Goal: Task Accomplishment & Management: Use online tool/utility

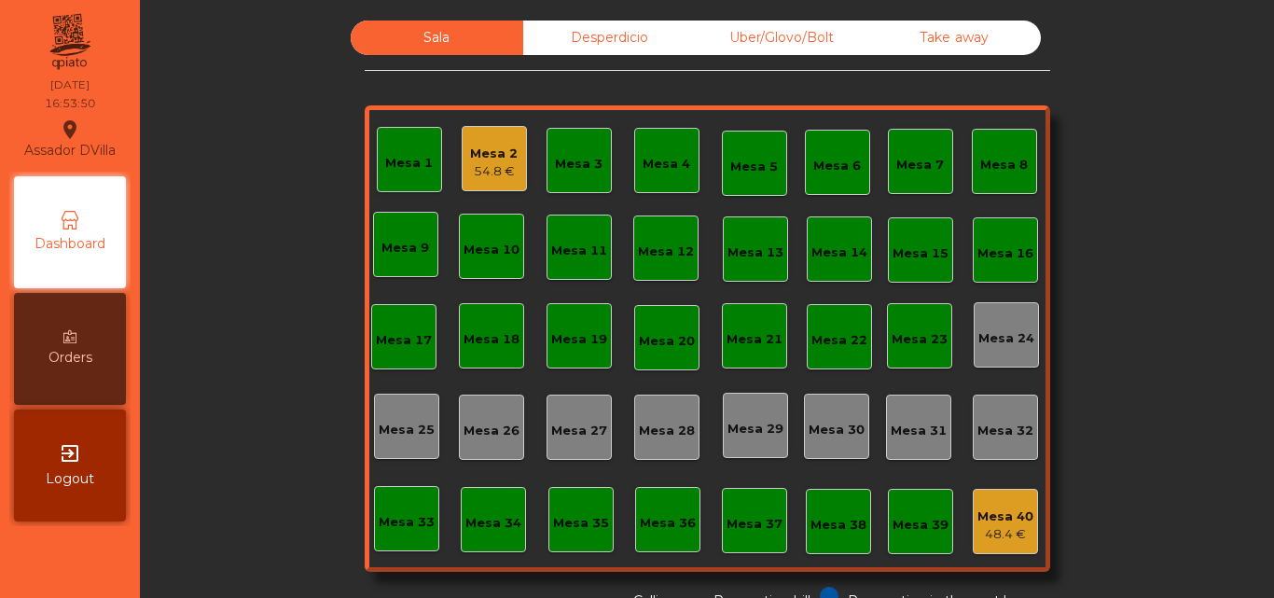
click at [480, 180] on div "54.8 €" at bounding box center [494, 171] width 48 height 19
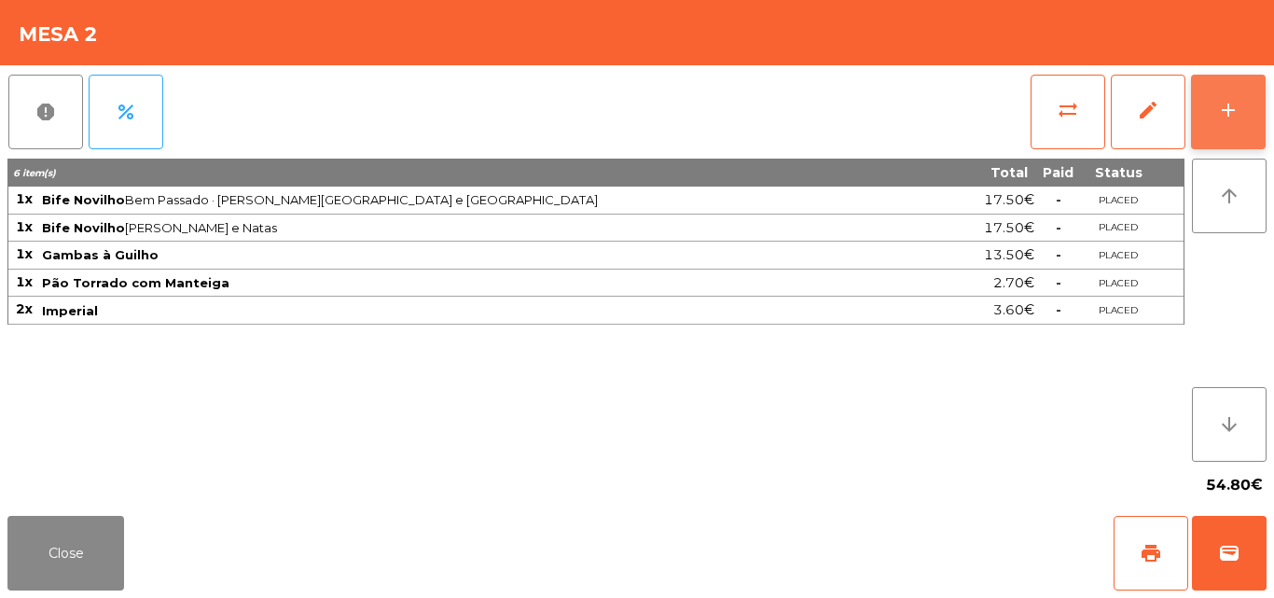
click at [1230, 102] on div "add" at bounding box center [1228, 110] width 22 height 22
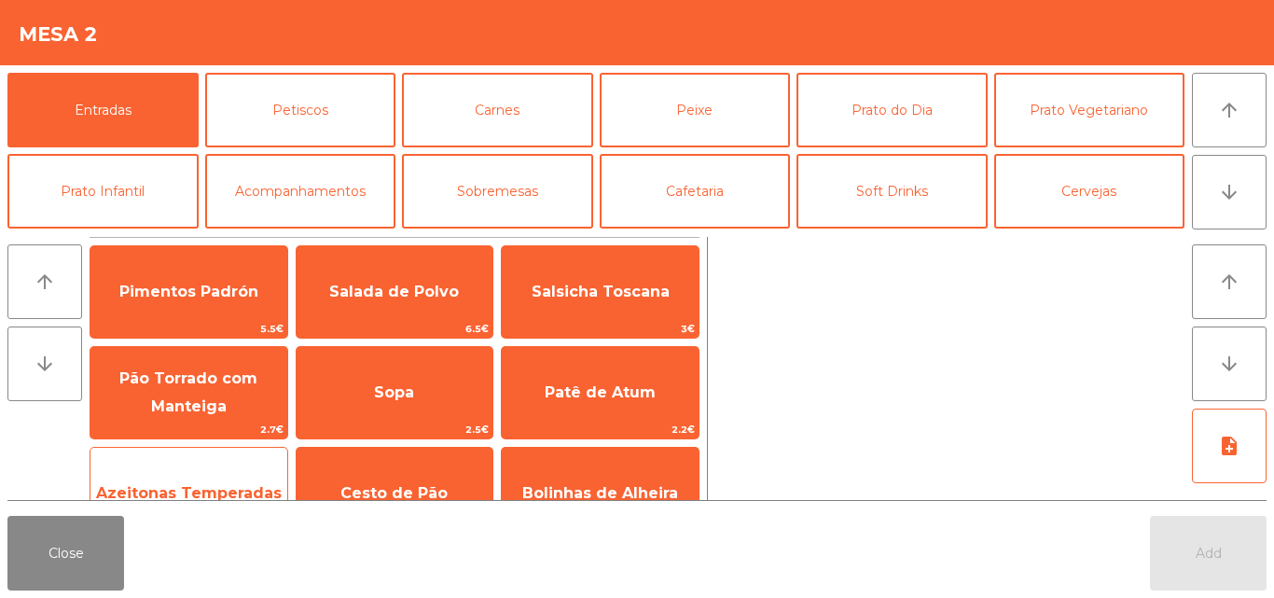
click at [192, 458] on div "Azeitonas Temperadas 1.9€" at bounding box center [189, 493] width 199 height 93
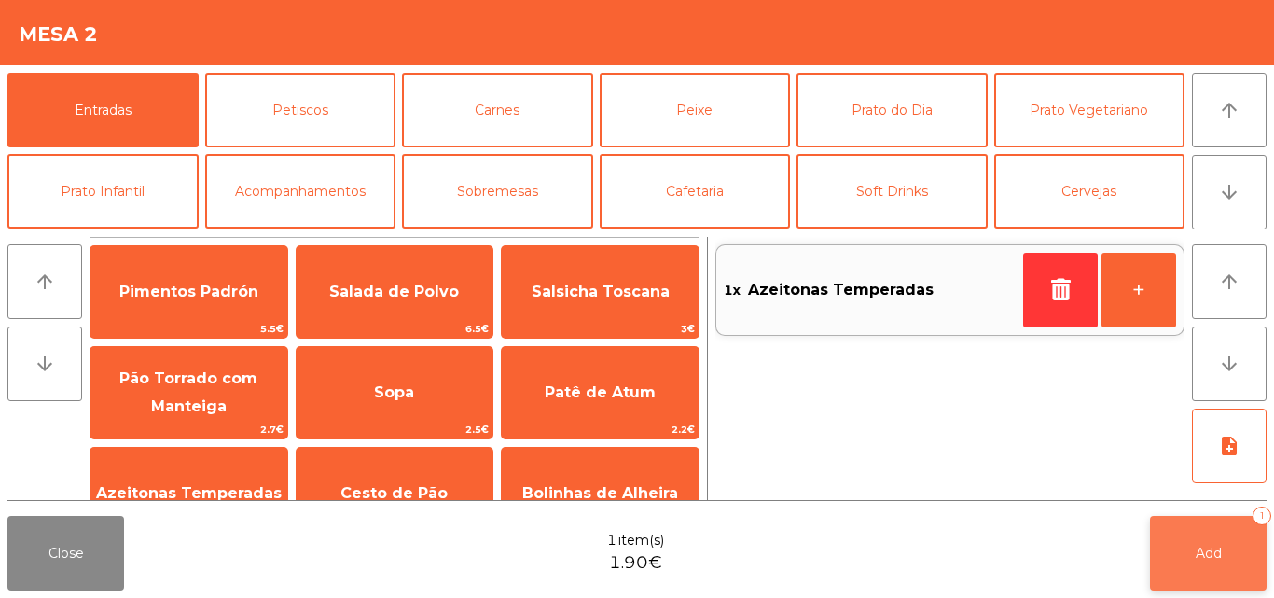
click at [1192, 552] on button "Add 1" at bounding box center [1208, 553] width 117 height 75
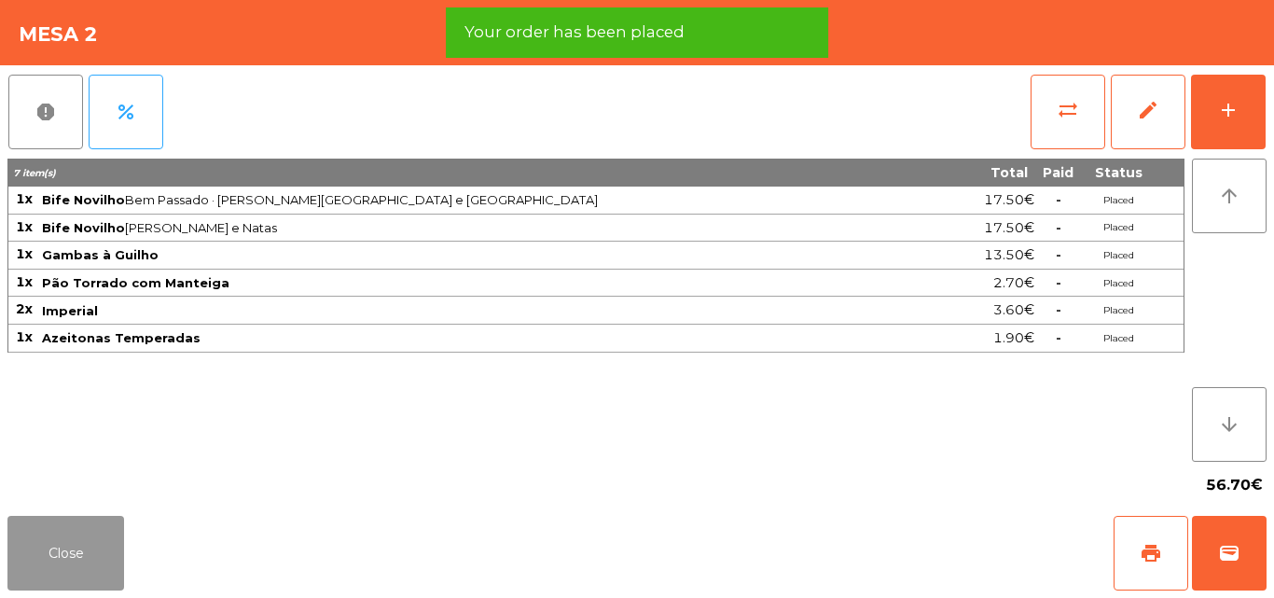
click at [62, 536] on button "Close" at bounding box center [65, 553] width 117 height 75
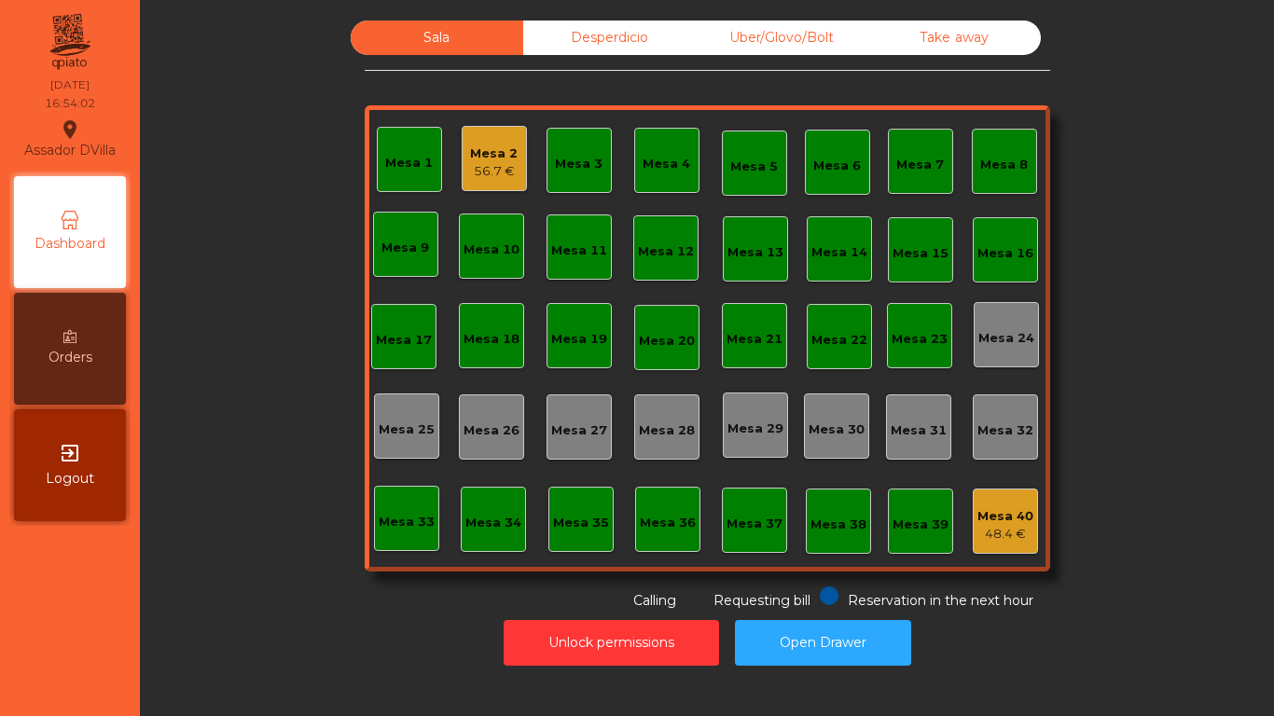
click at [480, 176] on div "56.7 €" at bounding box center [494, 171] width 48 height 19
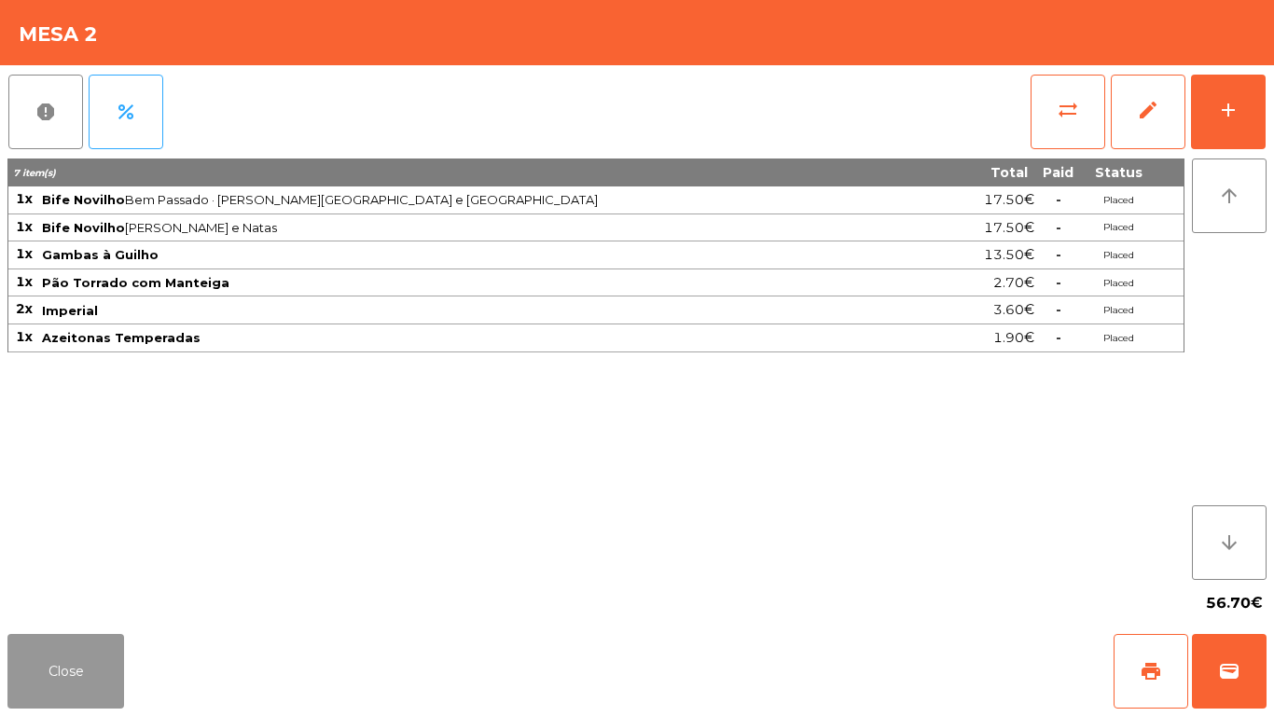
click at [104, 597] on button "Close" at bounding box center [65, 671] width 117 height 75
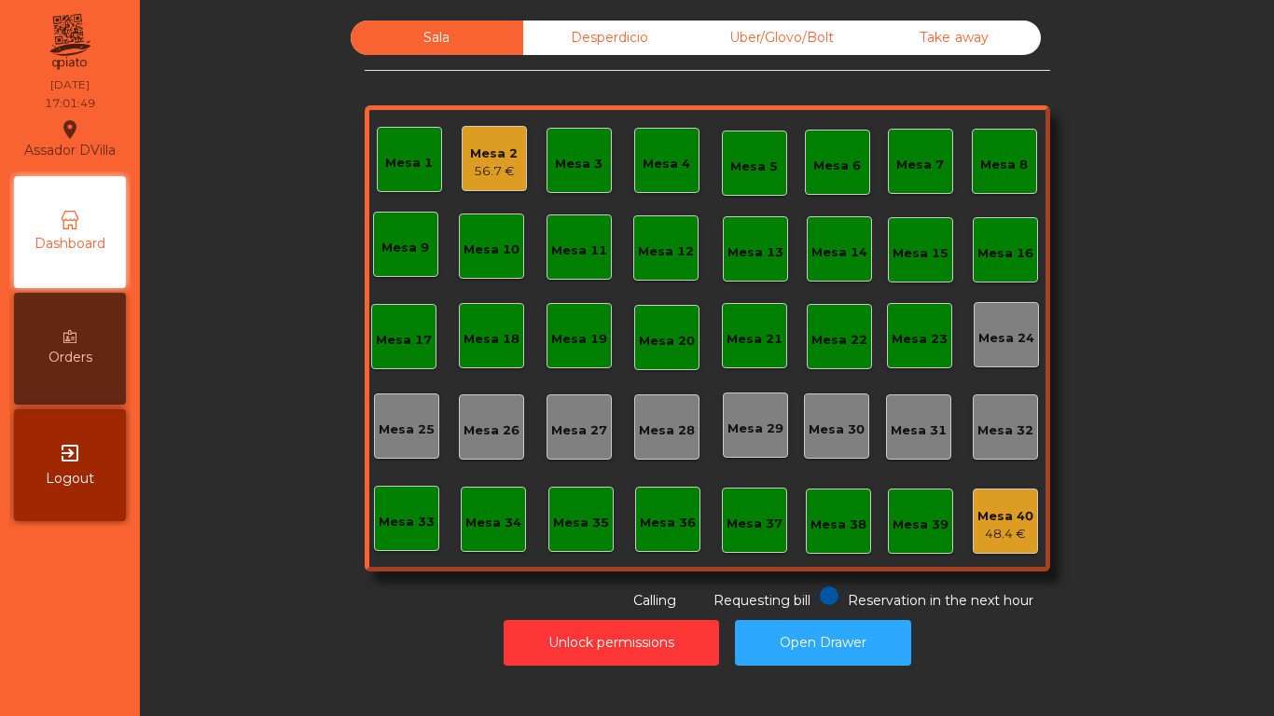
click at [509, 148] on div "Mesa 2" at bounding box center [494, 154] width 48 height 19
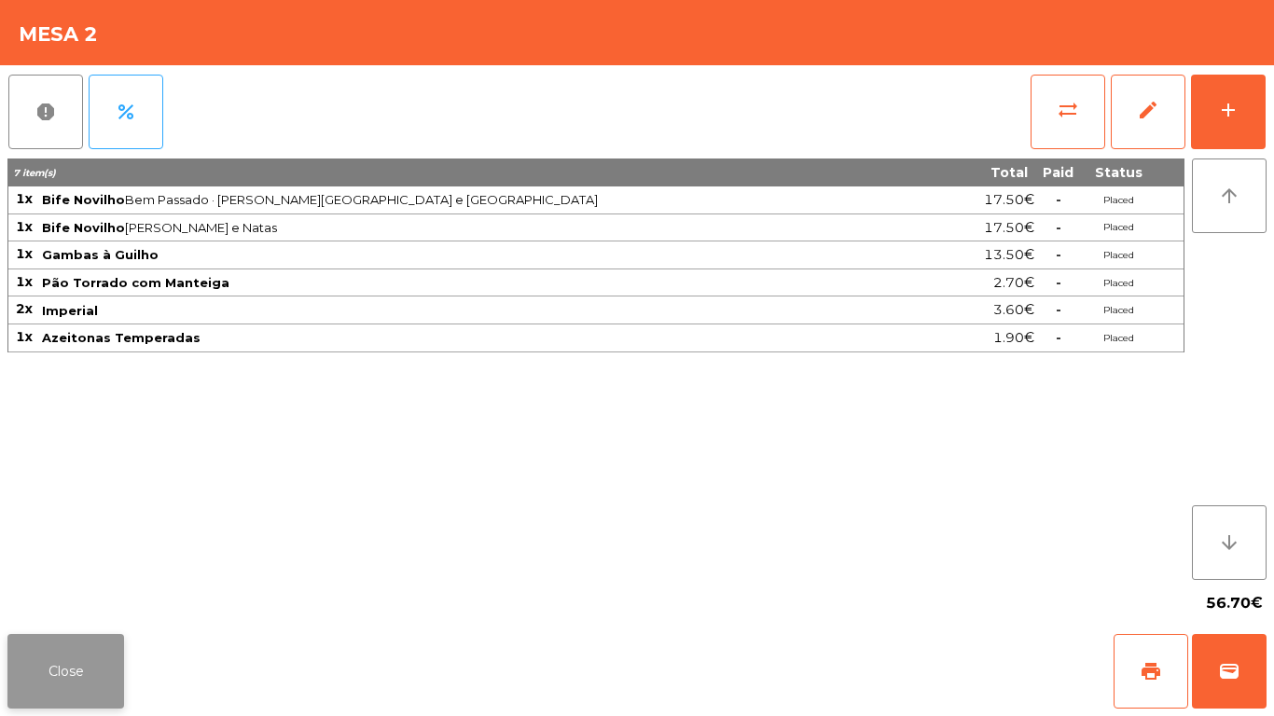
click at [93, 597] on button "Close" at bounding box center [65, 671] width 117 height 75
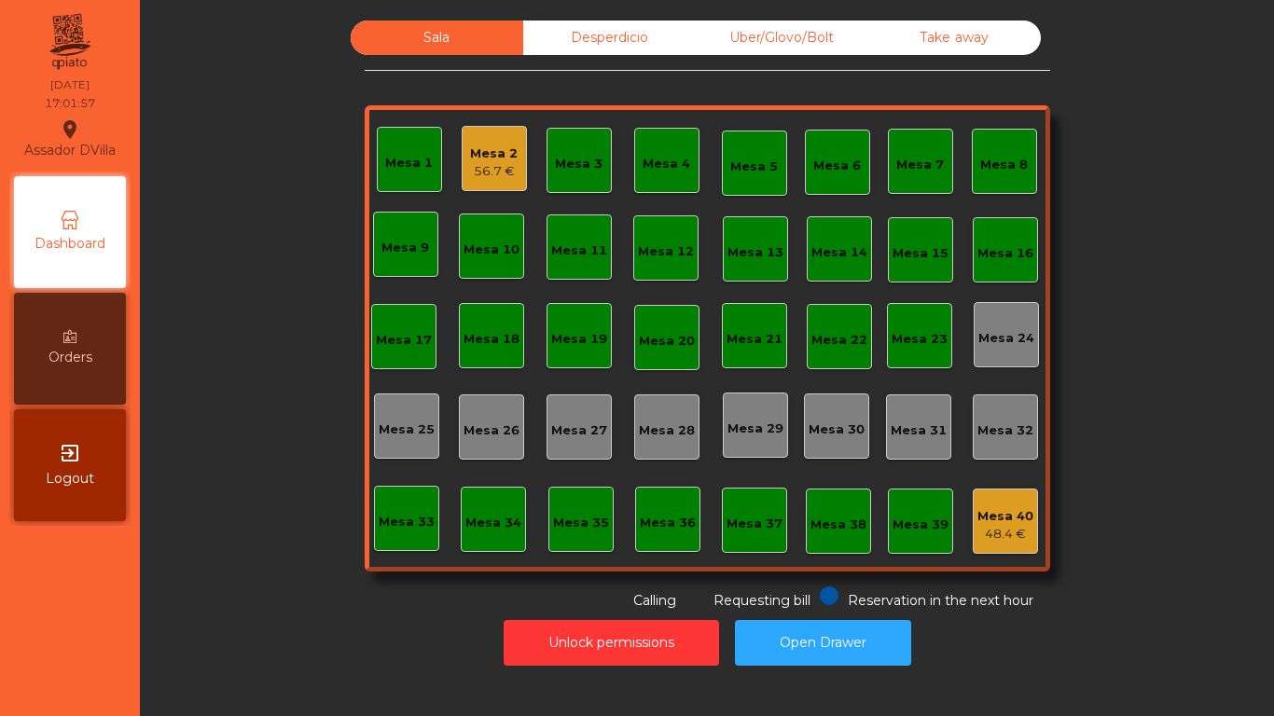
click at [592, 46] on div "Desperdicio" at bounding box center [609, 38] width 173 height 35
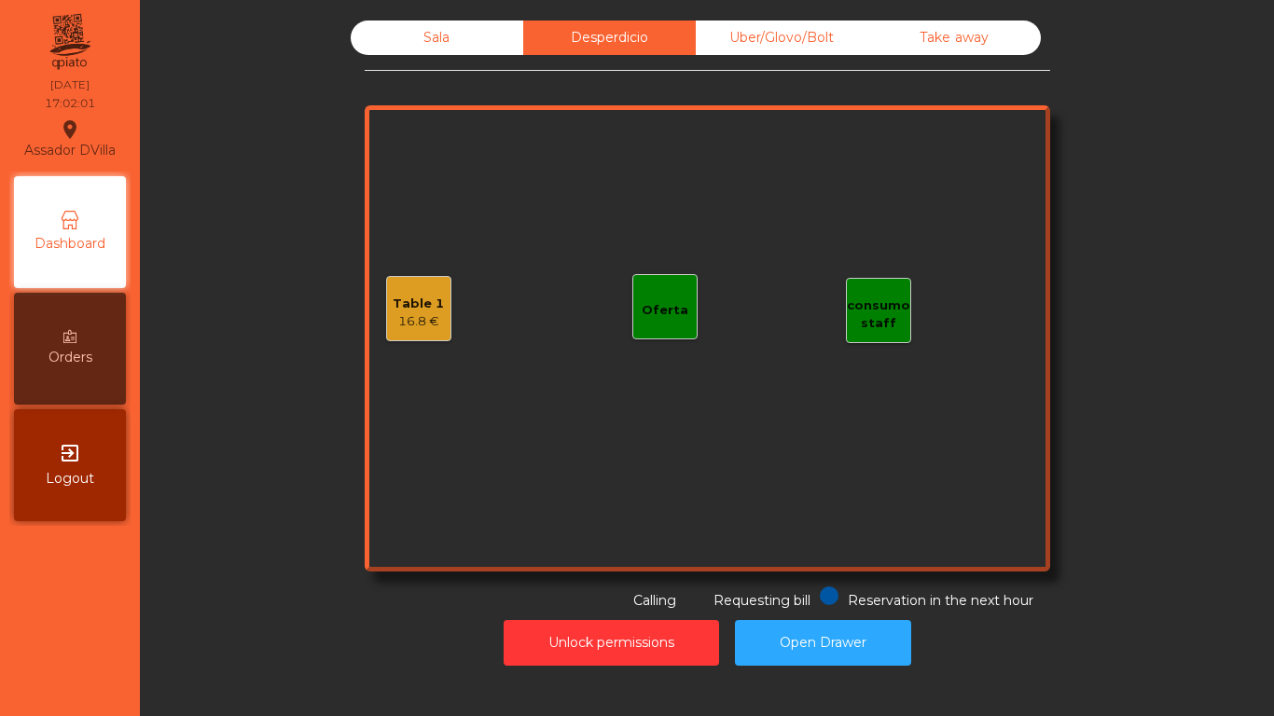
click at [468, 31] on div "Sala" at bounding box center [437, 38] width 173 height 35
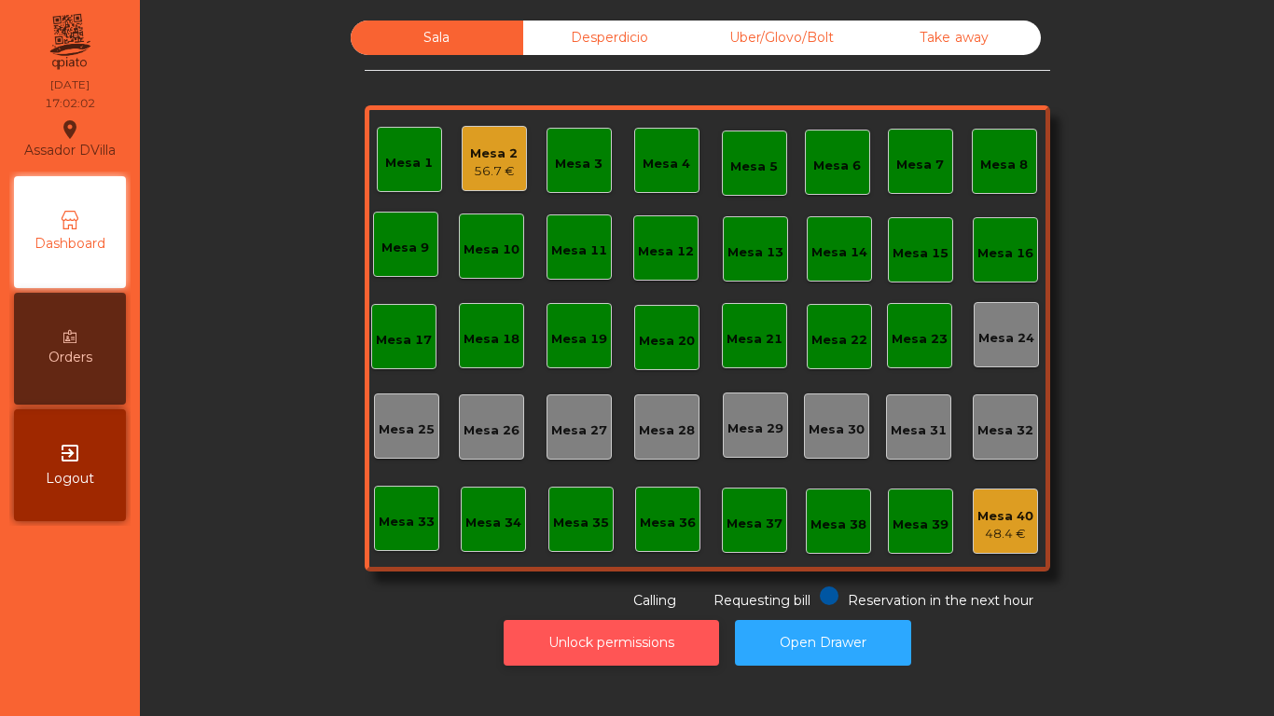
click at [628, 597] on button "Unlock permissions" at bounding box center [612, 643] width 216 height 46
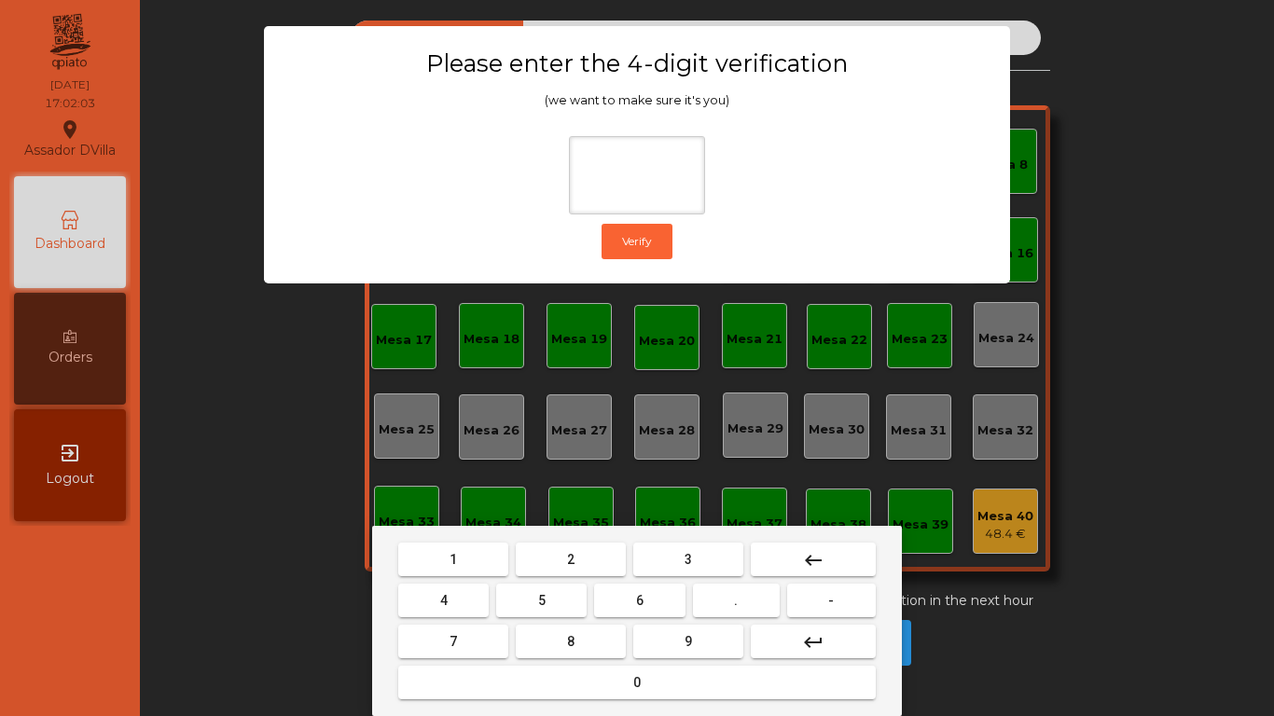
click at [453, 560] on span "1" at bounding box center [453, 559] width 7 height 15
drag, startPoint x: 707, startPoint y: 636, endPoint x: 467, endPoint y: 645, distance: 239.9
click at [701, 597] on button "9" at bounding box center [688, 642] width 110 height 34
click at [466, 597] on button "7" at bounding box center [453, 642] width 110 height 34
click at [451, 597] on button "4" at bounding box center [443, 601] width 90 height 34
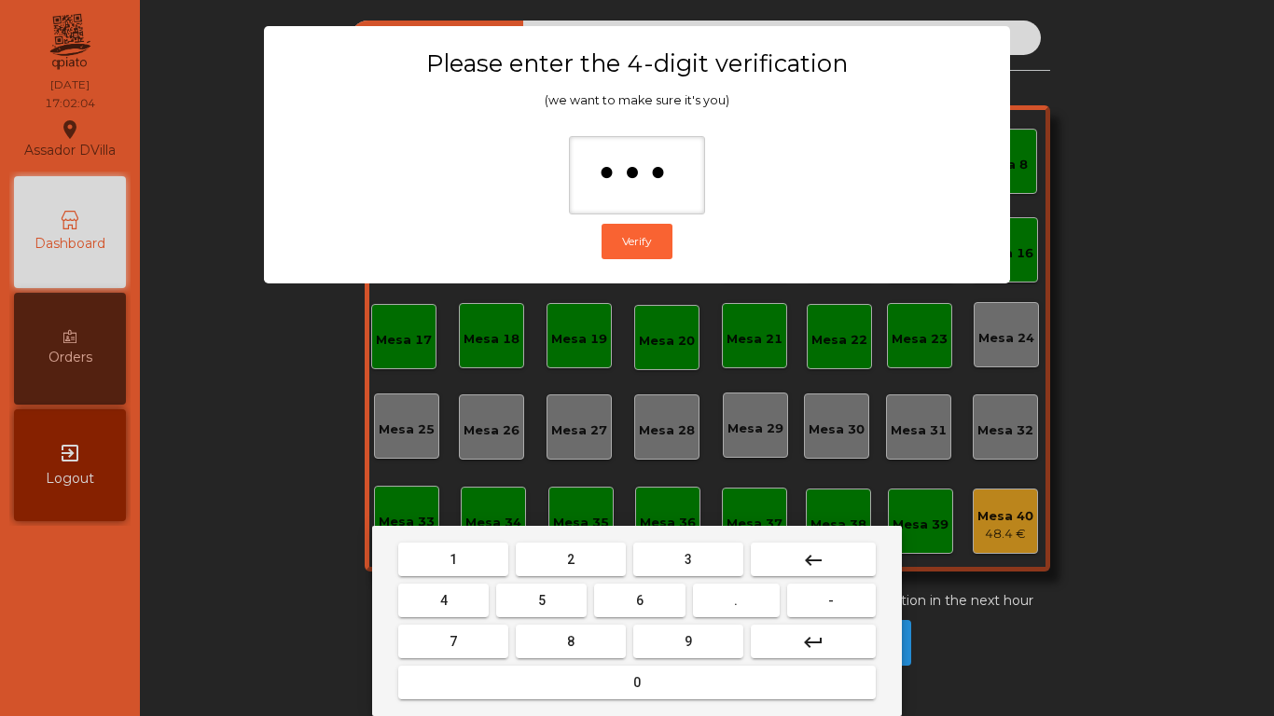
type input "****"
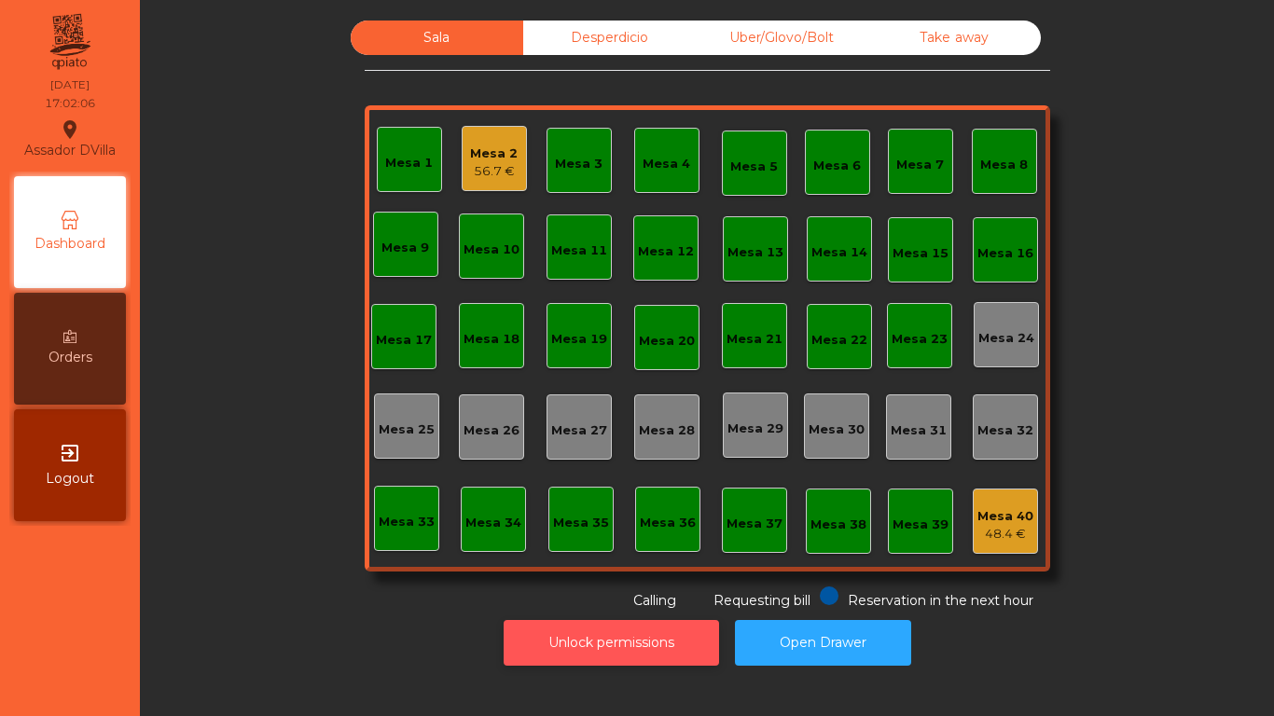
click at [629, 597] on button "Unlock permissions" at bounding box center [612, 643] width 216 height 46
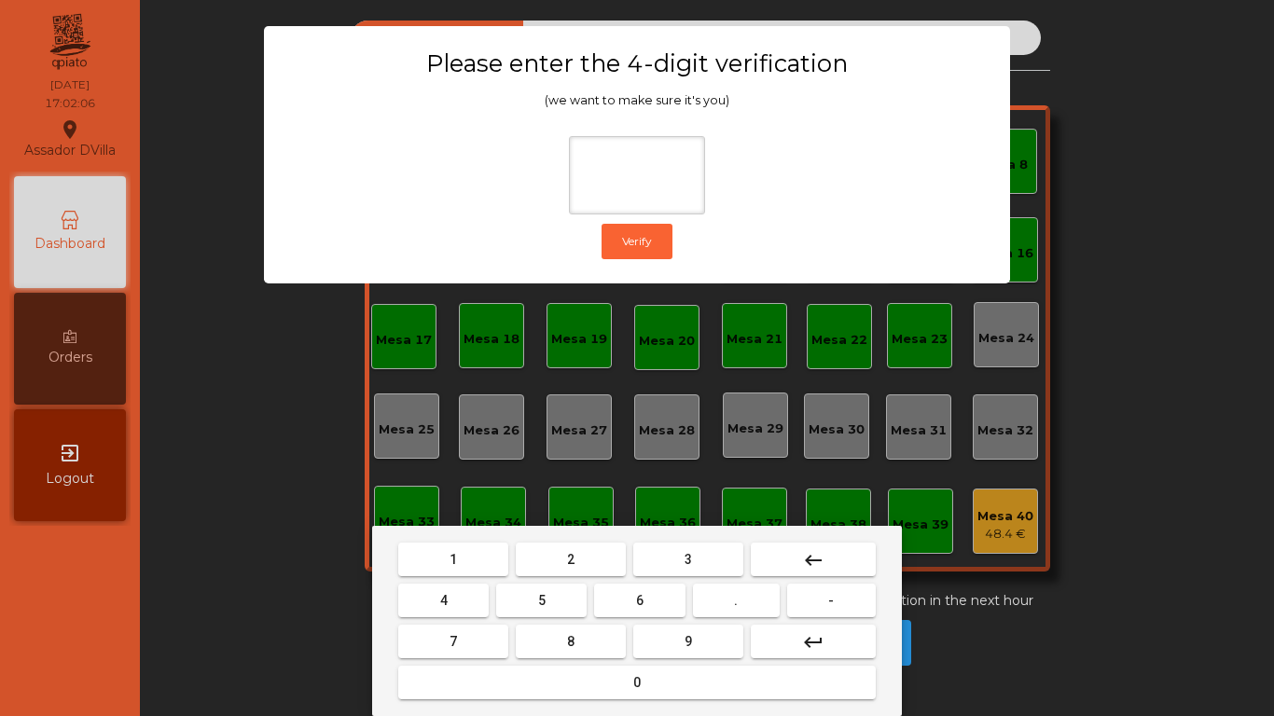
click at [458, 570] on button "1" at bounding box center [453, 560] width 110 height 34
drag, startPoint x: 667, startPoint y: 656, endPoint x: 597, endPoint y: 647, distance: 70.5
click at [665, 597] on button "9" at bounding box center [688, 642] width 110 height 34
click at [480, 597] on button "4" at bounding box center [443, 601] width 90 height 34
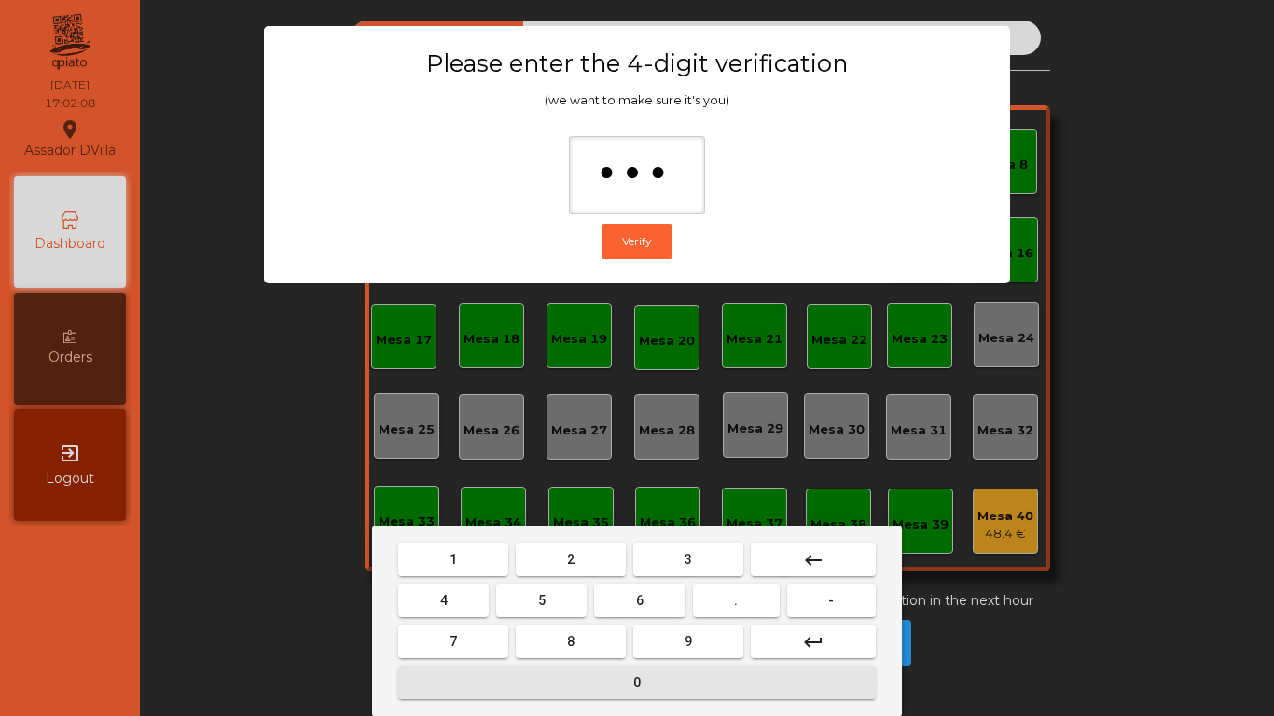
drag, startPoint x: 510, startPoint y: 675, endPoint x: 173, endPoint y: 574, distance: 352.7
click at [510, 597] on button "0" at bounding box center [637, 683] width 478 height 34
type input "****"
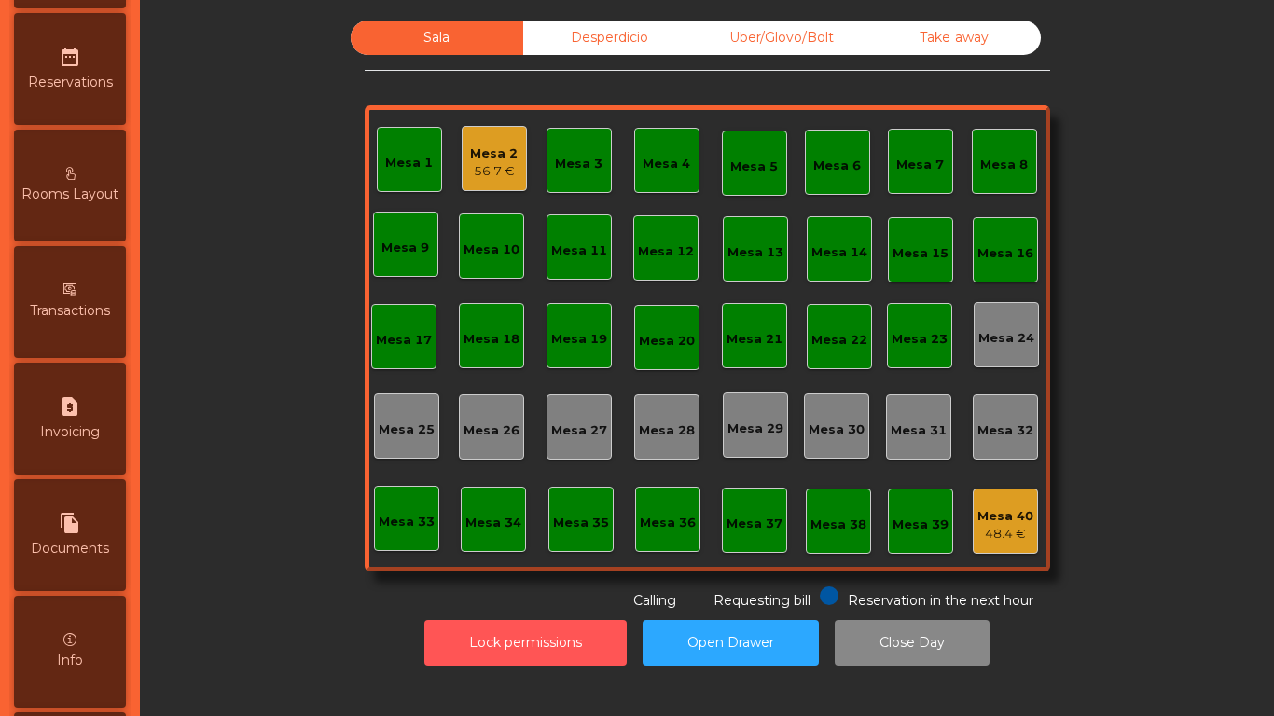
scroll to position [985, 0]
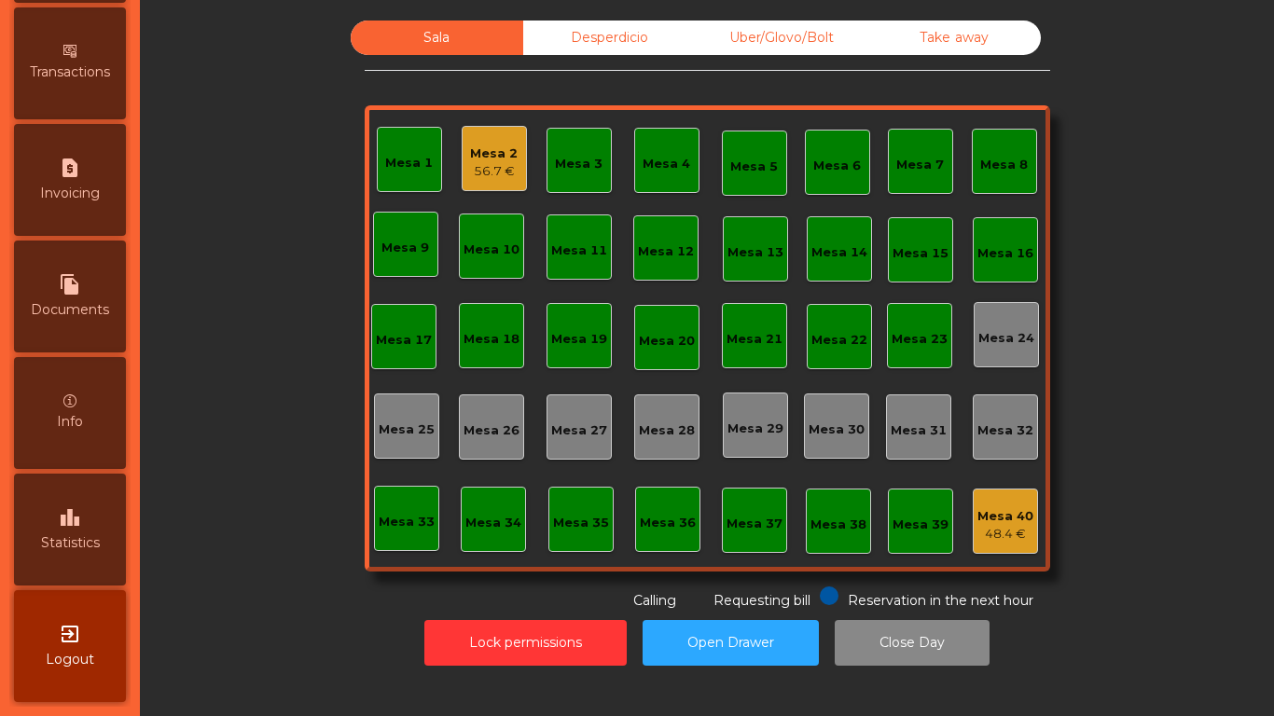
click at [74, 536] on span "Statistics" at bounding box center [70, 544] width 59 height 20
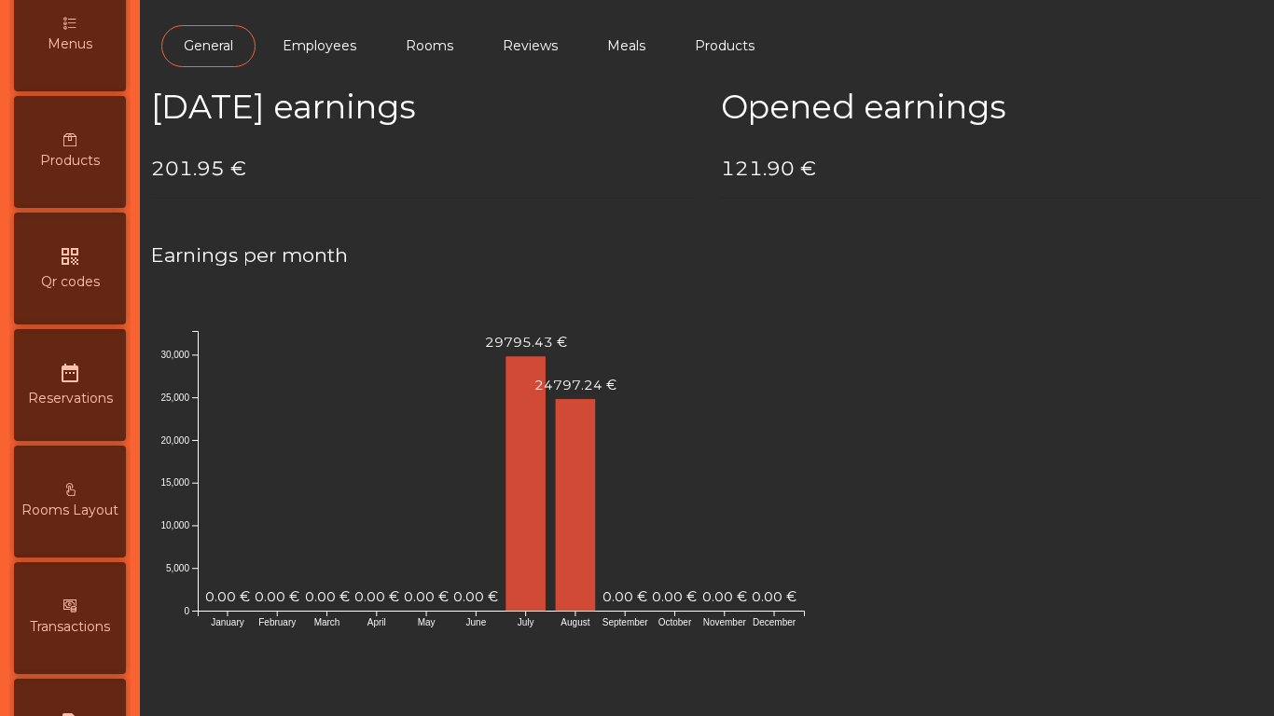
scroll to position [146, 0]
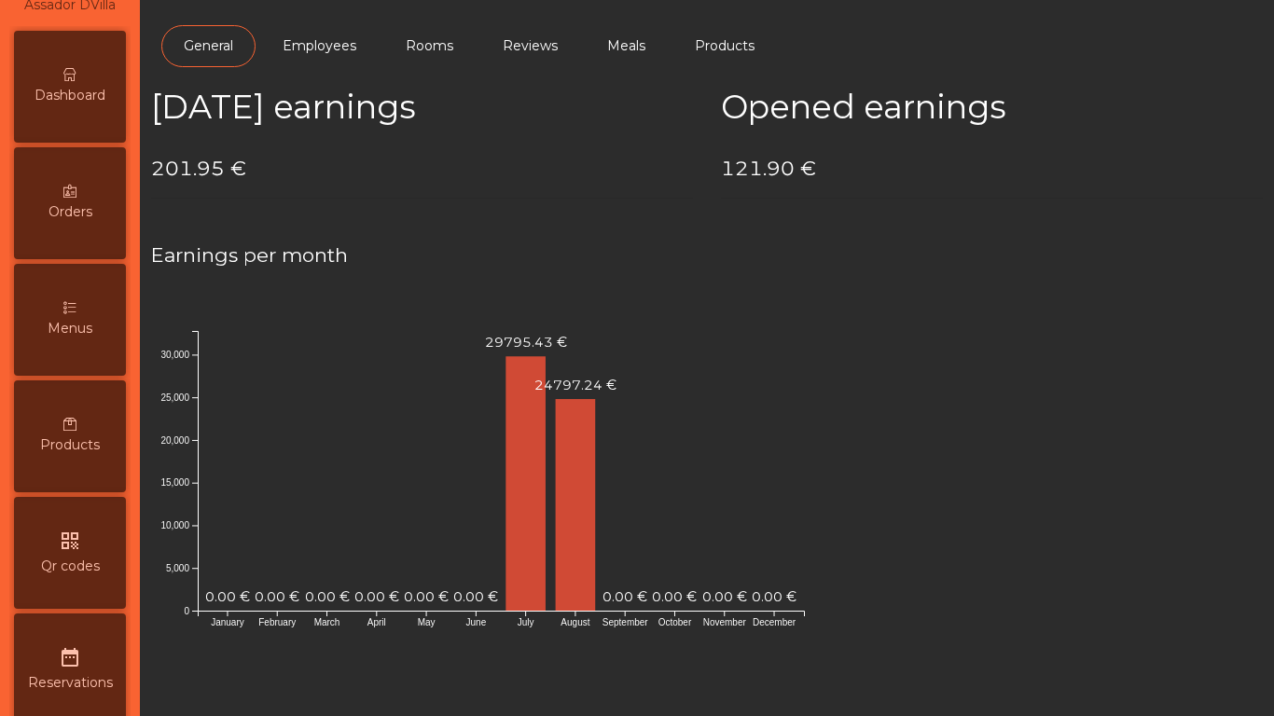
click at [90, 98] on span "Dashboard" at bounding box center [70, 96] width 71 height 20
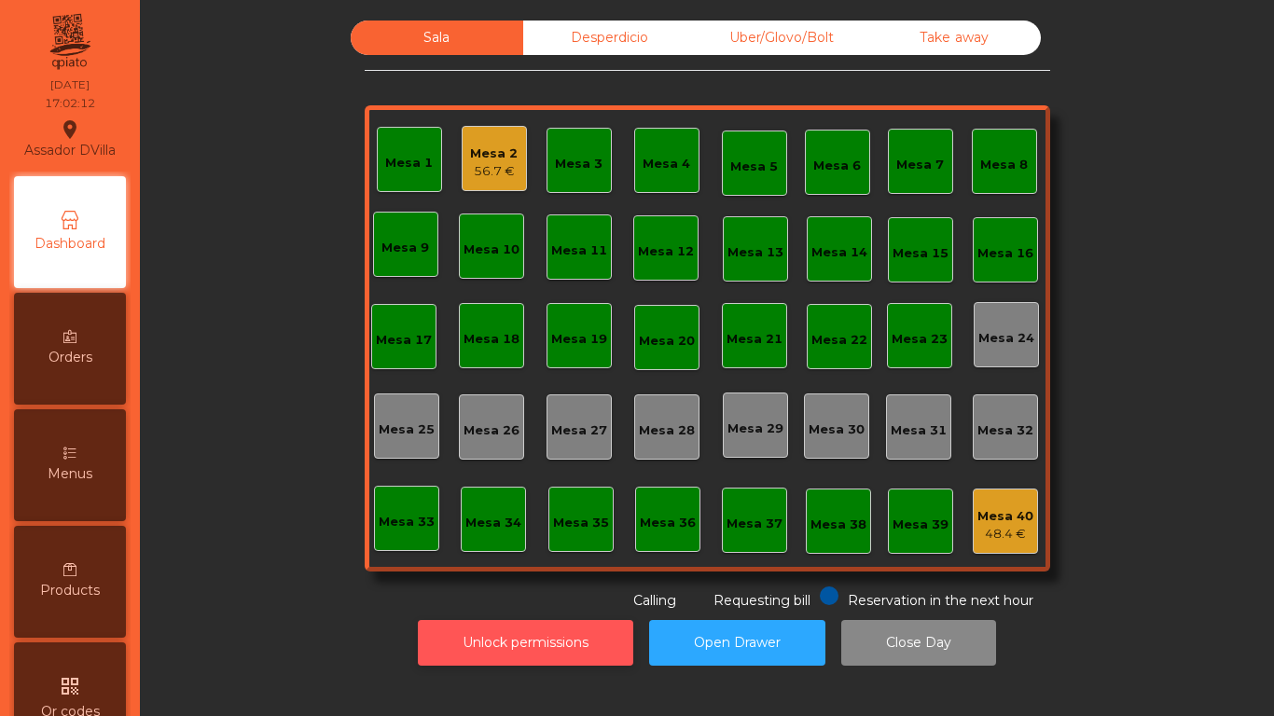
click at [532, 597] on button "Unlock permissions" at bounding box center [526, 643] width 216 height 46
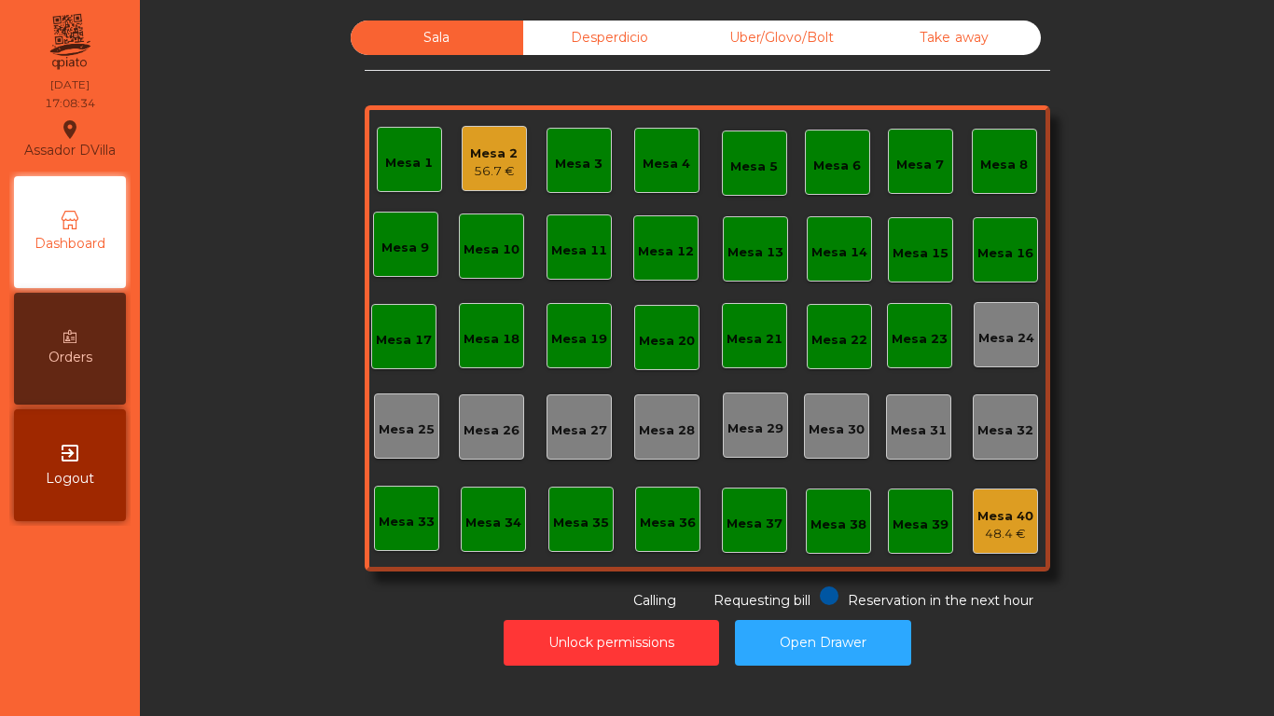
click at [514, 175] on div "Mesa 2 56.7 €" at bounding box center [494, 158] width 65 height 65
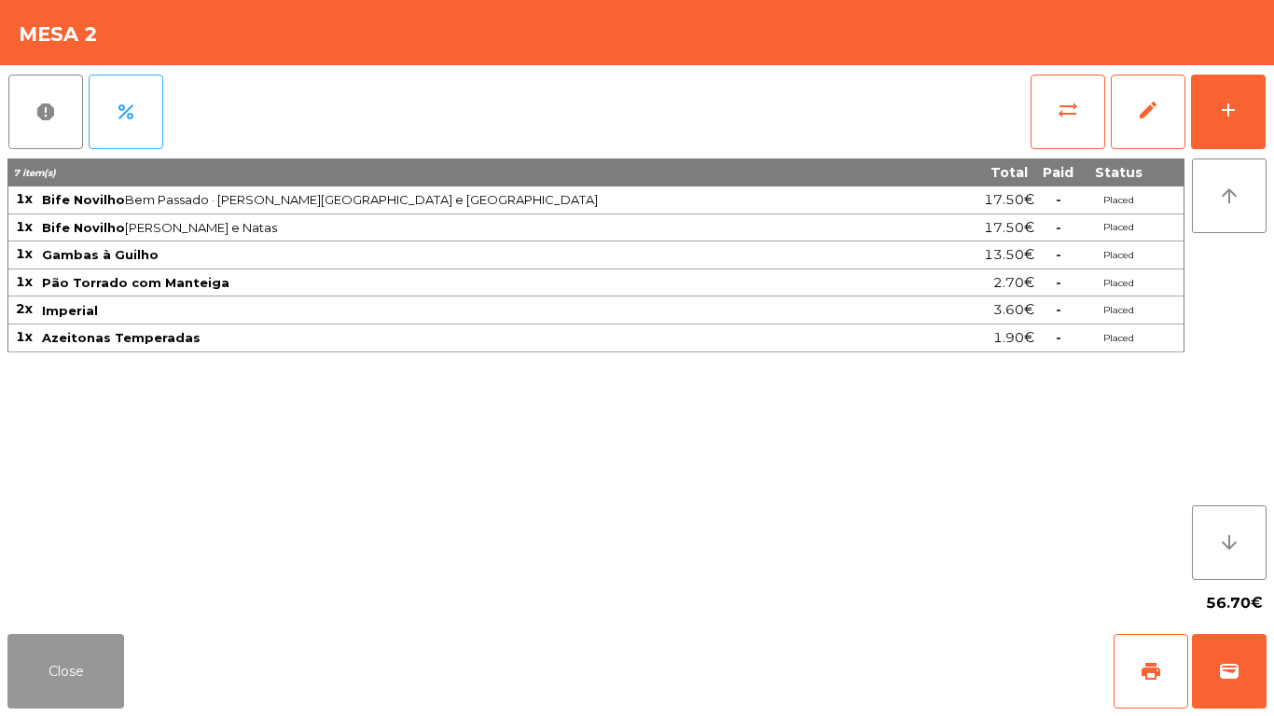
click at [82, 597] on button "Close" at bounding box center [65, 671] width 117 height 75
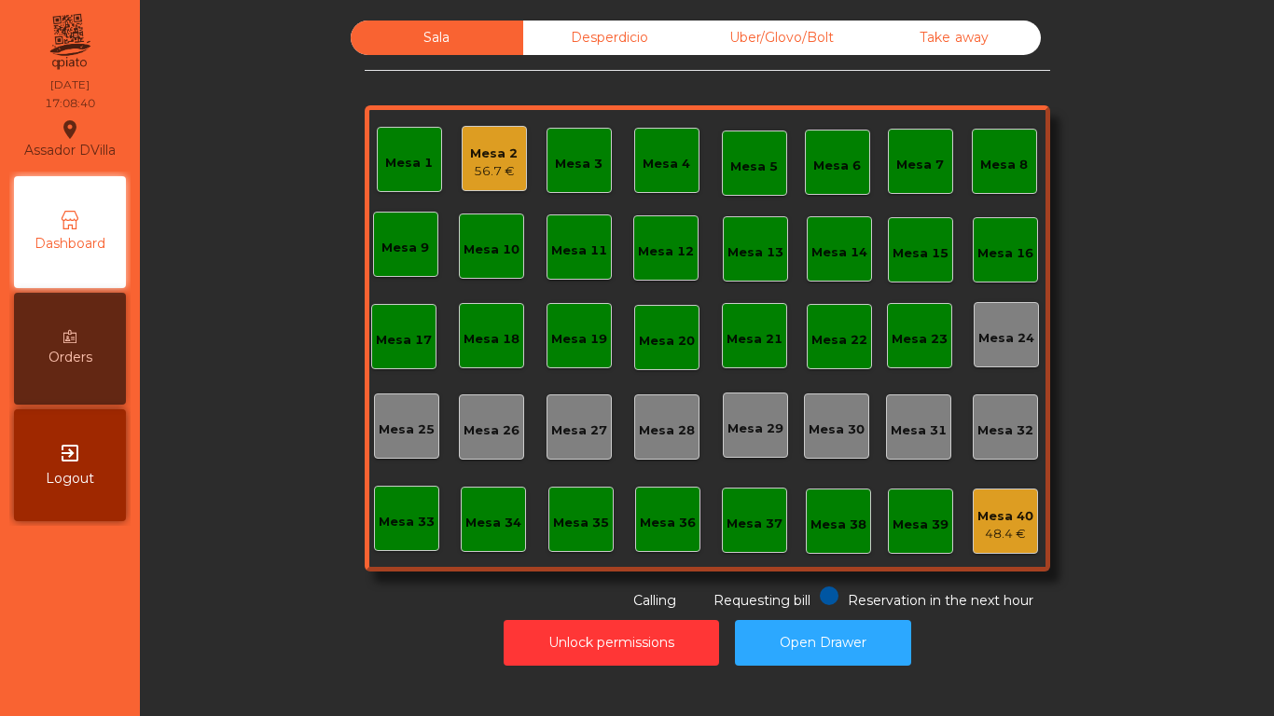
click at [486, 167] on div "56.7 €" at bounding box center [494, 171] width 48 height 19
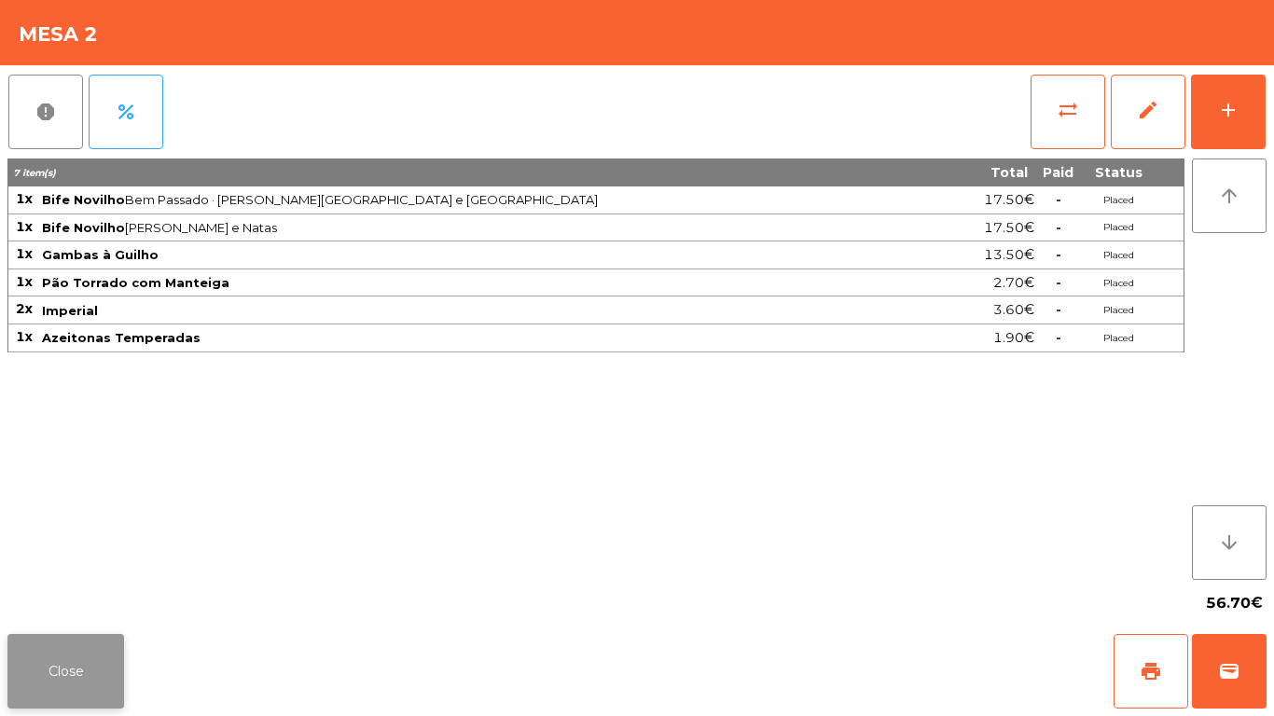
click at [108, 597] on button "Close" at bounding box center [65, 671] width 117 height 75
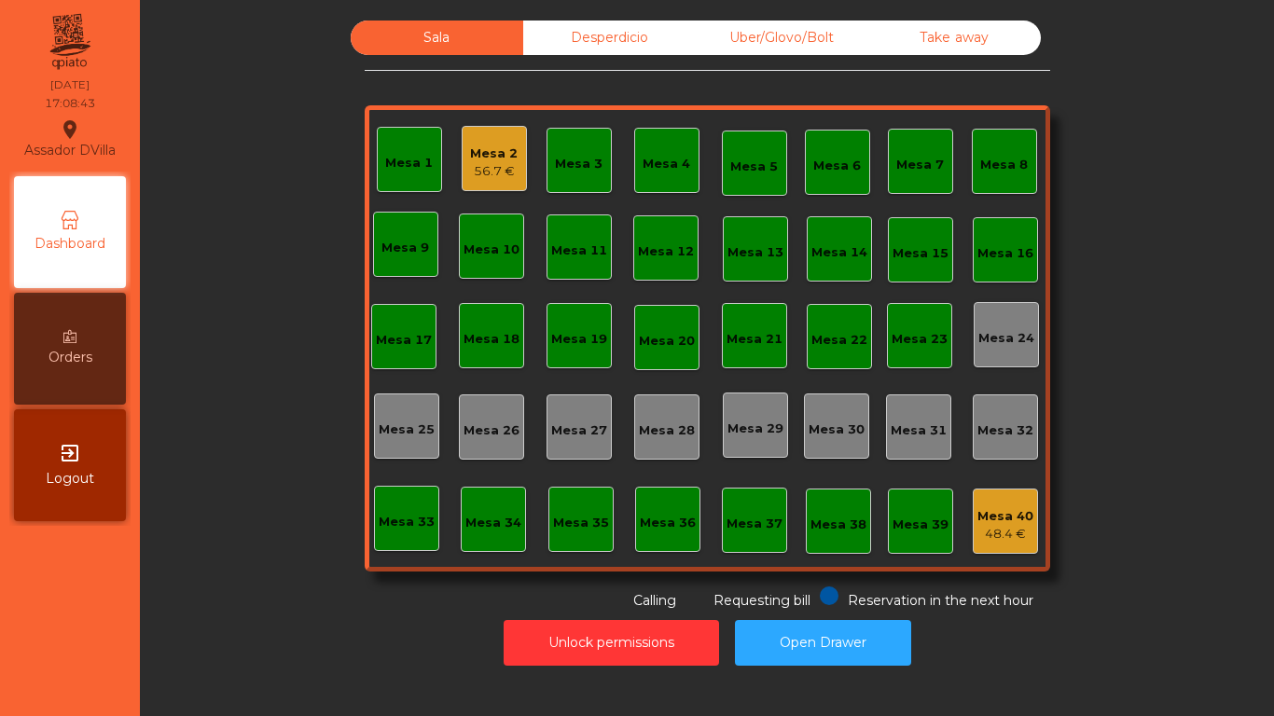
click at [470, 166] on div "56.7 €" at bounding box center [494, 171] width 48 height 19
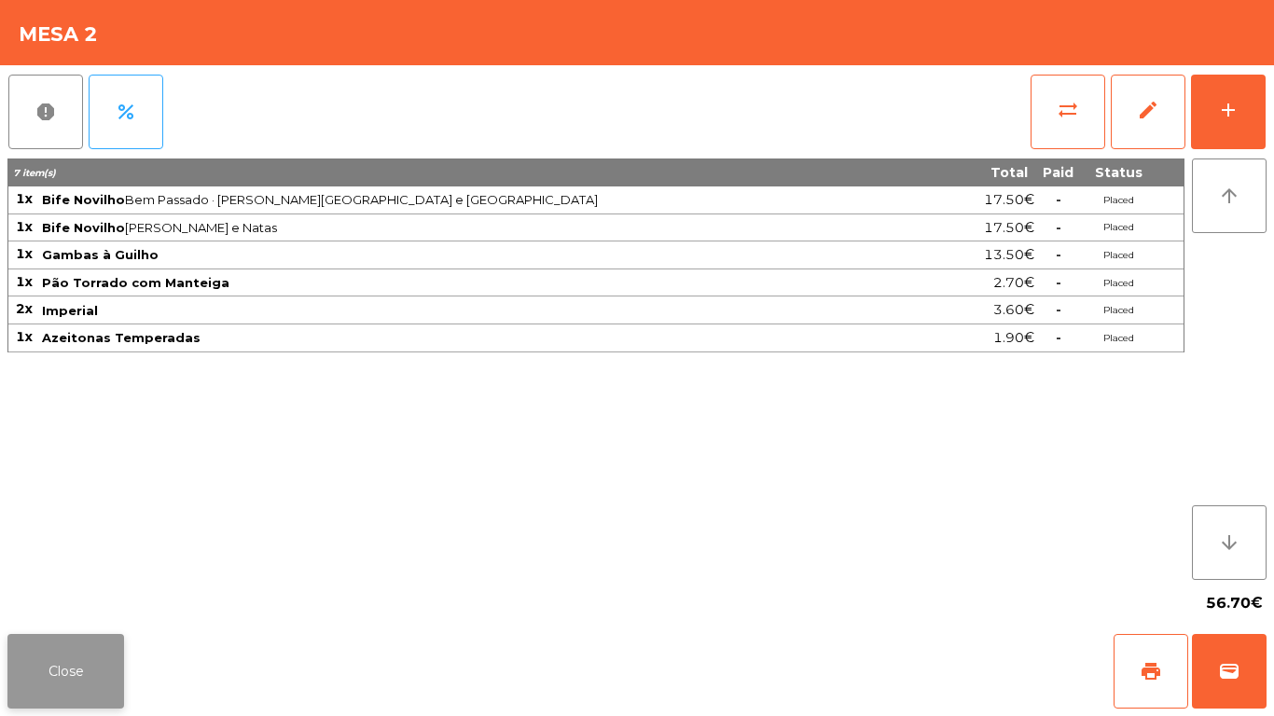
click at [78, 597] on button "Close" at bounding box center [65, 671] width 117 height 75
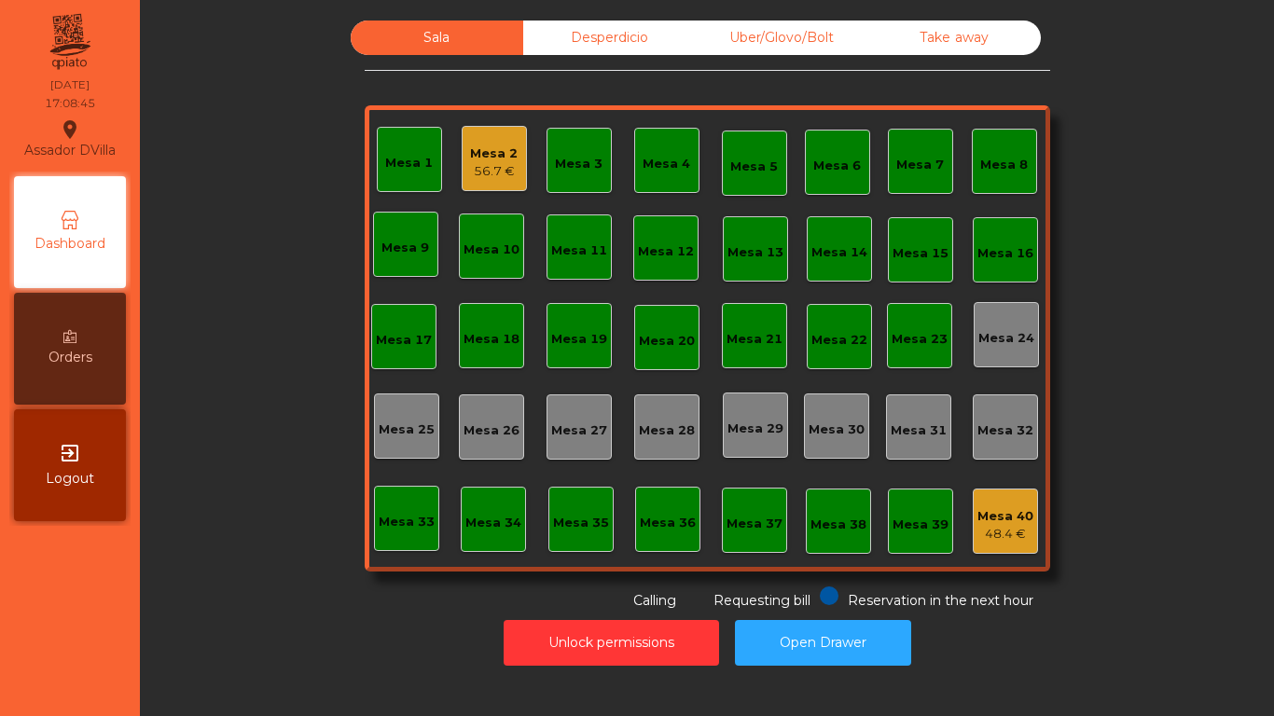
click at [141, 597] on div "Sala Desperdicio Uber/Glovo/Bolt Take away Mesa 1 Mesa 2 56.7 € Mesa 3 Mesa 4 M…" at bounding box center [707, 358] width 1134 height 716
click at [497, 154] on div "Mesa 2" at bounding box center [494, 154] width 48 height 19
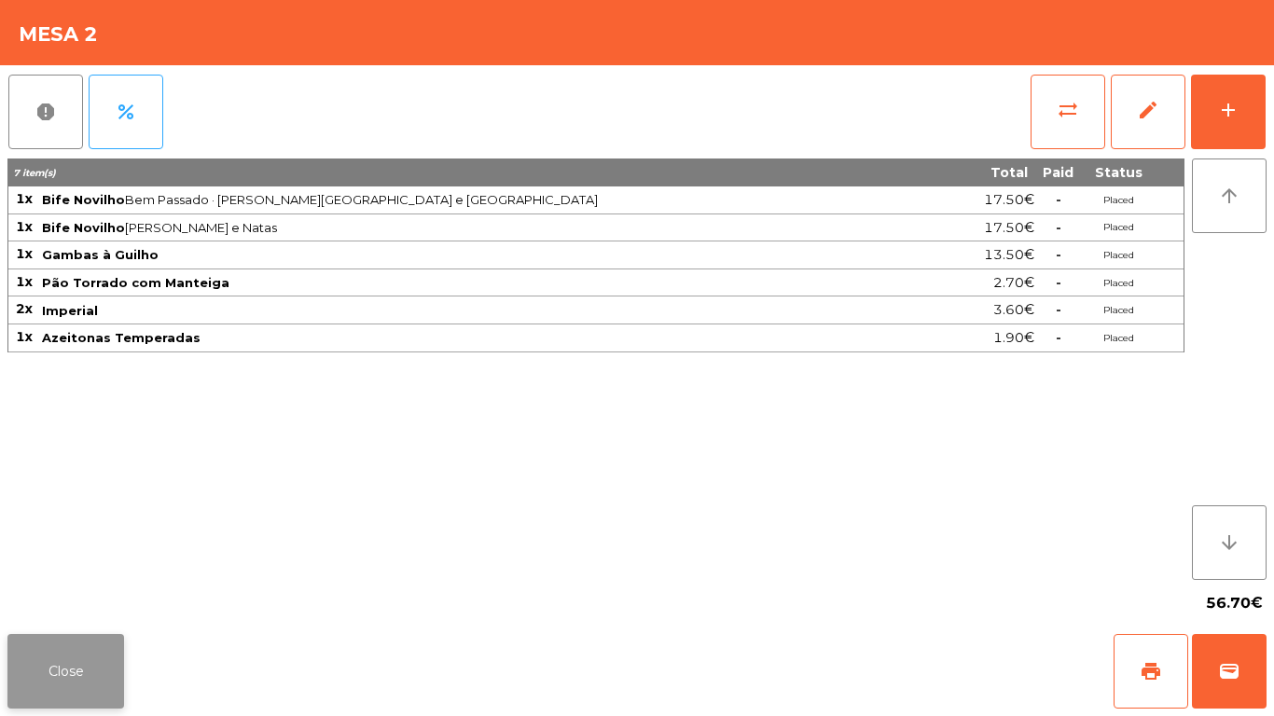
click at [85, 597] on button "Close" at bounding box center [65, 671] width 117 height 75
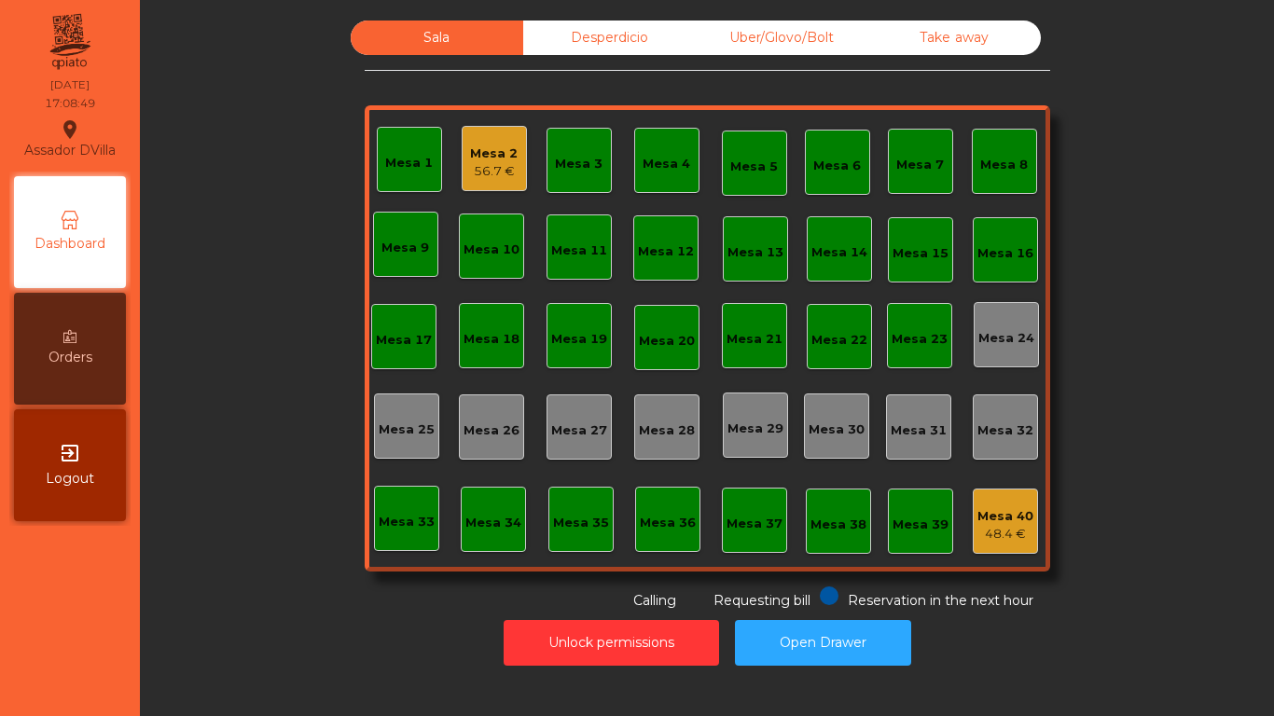
click at [256, 597] on div "Sala Desperdicio Uber/Glovo/Bolt Take away Mesa 1 Mesa 2 56.7 € Mesa 3 Mesa 4 M…" at bounding box center [707, 316] width 1084 height 591
click at [474, 145] on div "Mesa 2" at bounding box center [494, 154] width 48 height 19
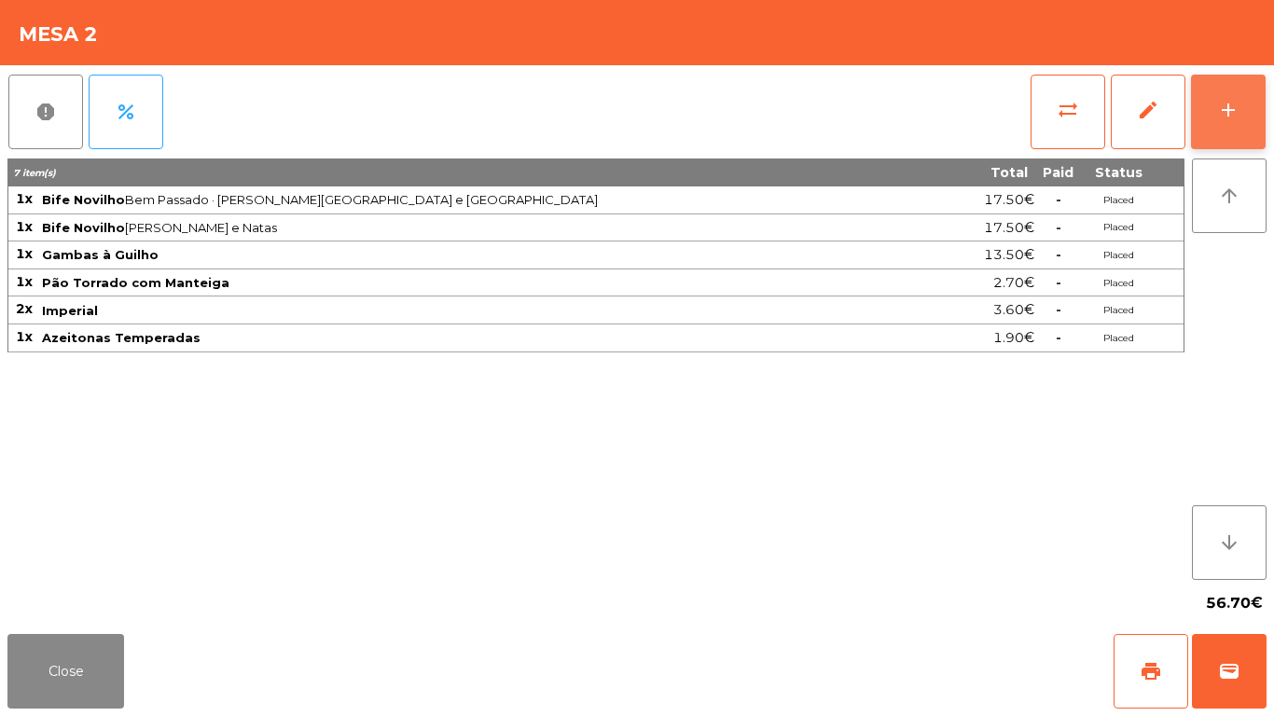
click at [1245, 110] on button "add" at bounding box center [1228, 112] width 75 height 75
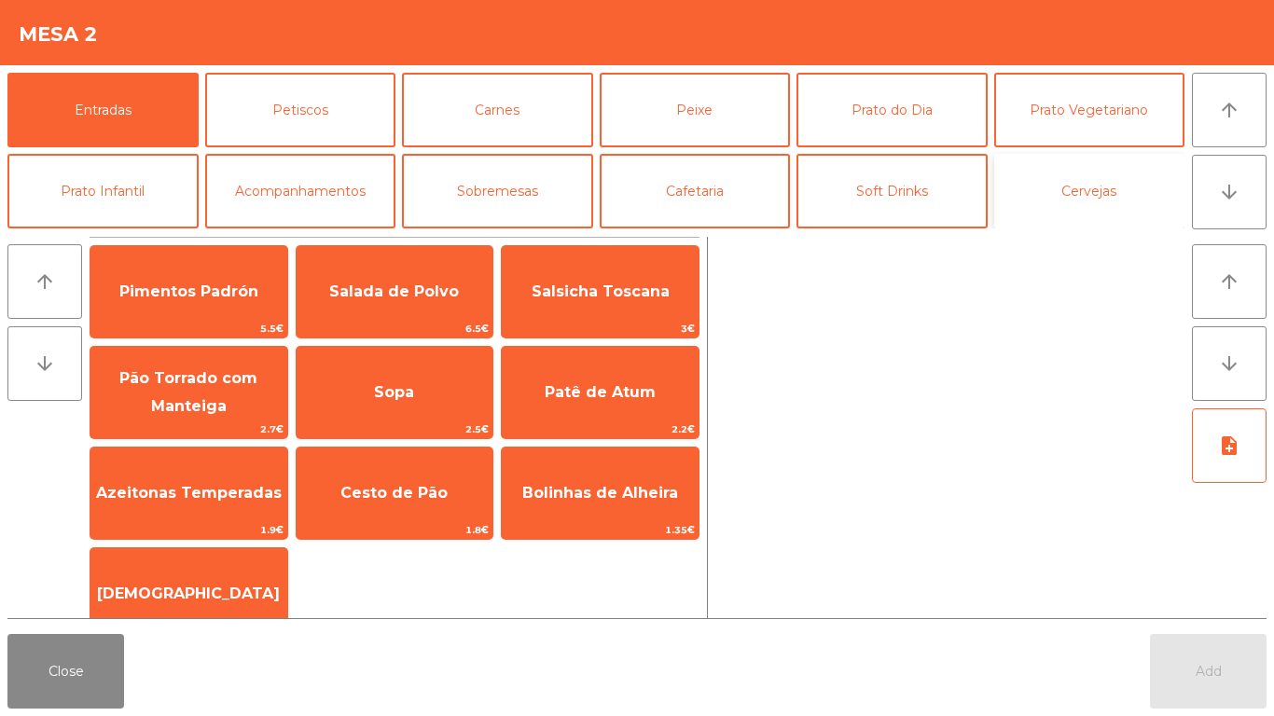
click at [1106, 204] on button "Cervejas" at bounding box center [1089, 191] width 191 height 75
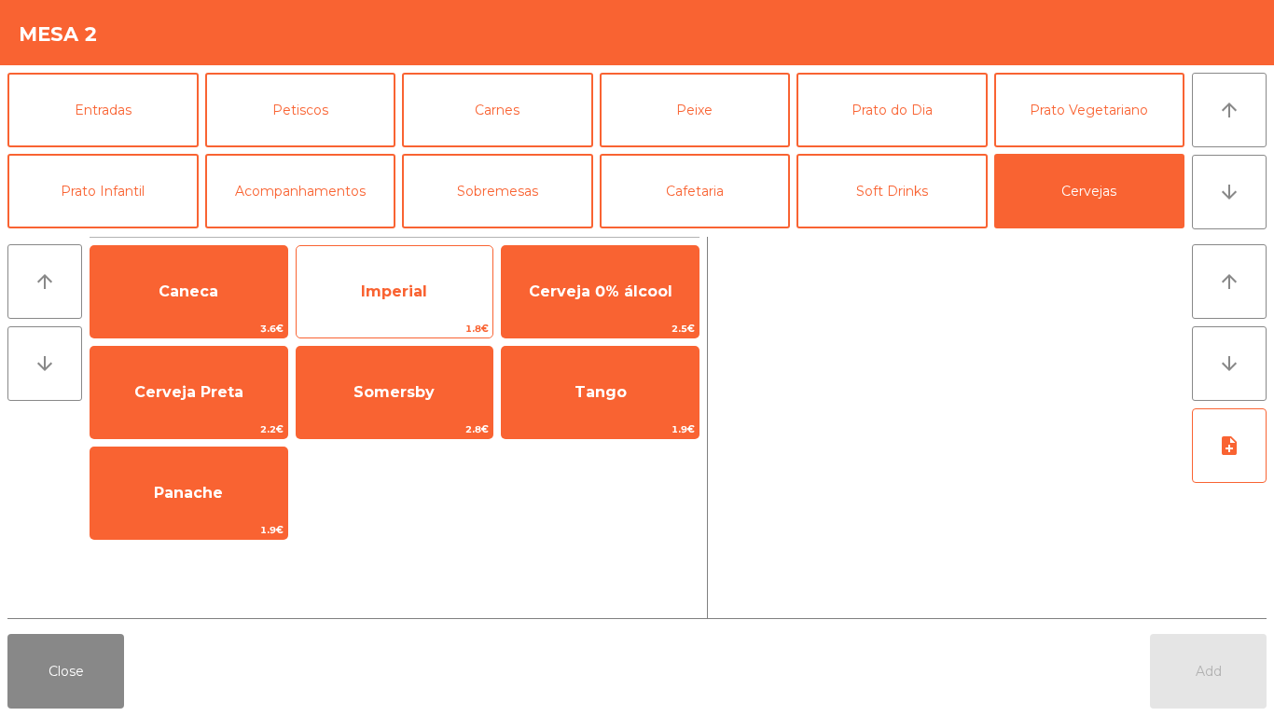
click at [391, 309] on span "Imperial" at bounding box center [395, 292] width 197 height 50
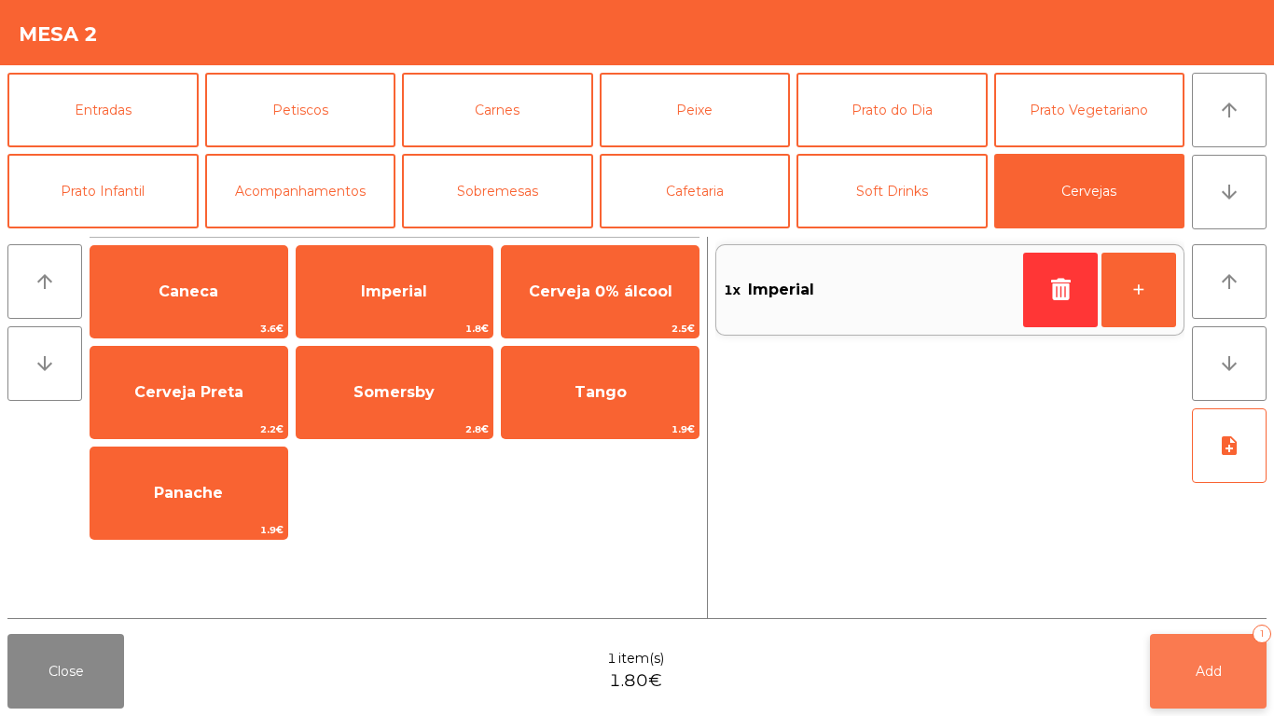
click at [1162, 597] on button "Add 1" at bounding box center [1208, 671] width 117 height 75
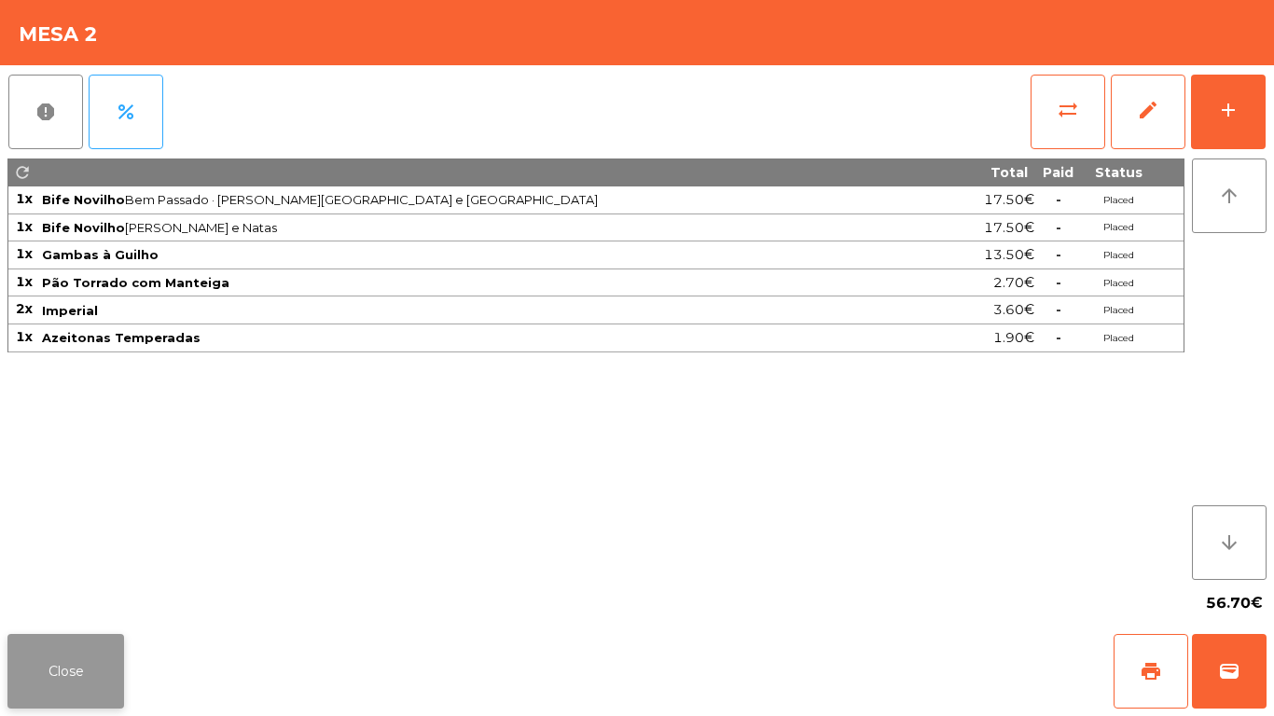
click at [52, 597] on button "Close" at bounding box center [65, 671] width 117 height 75
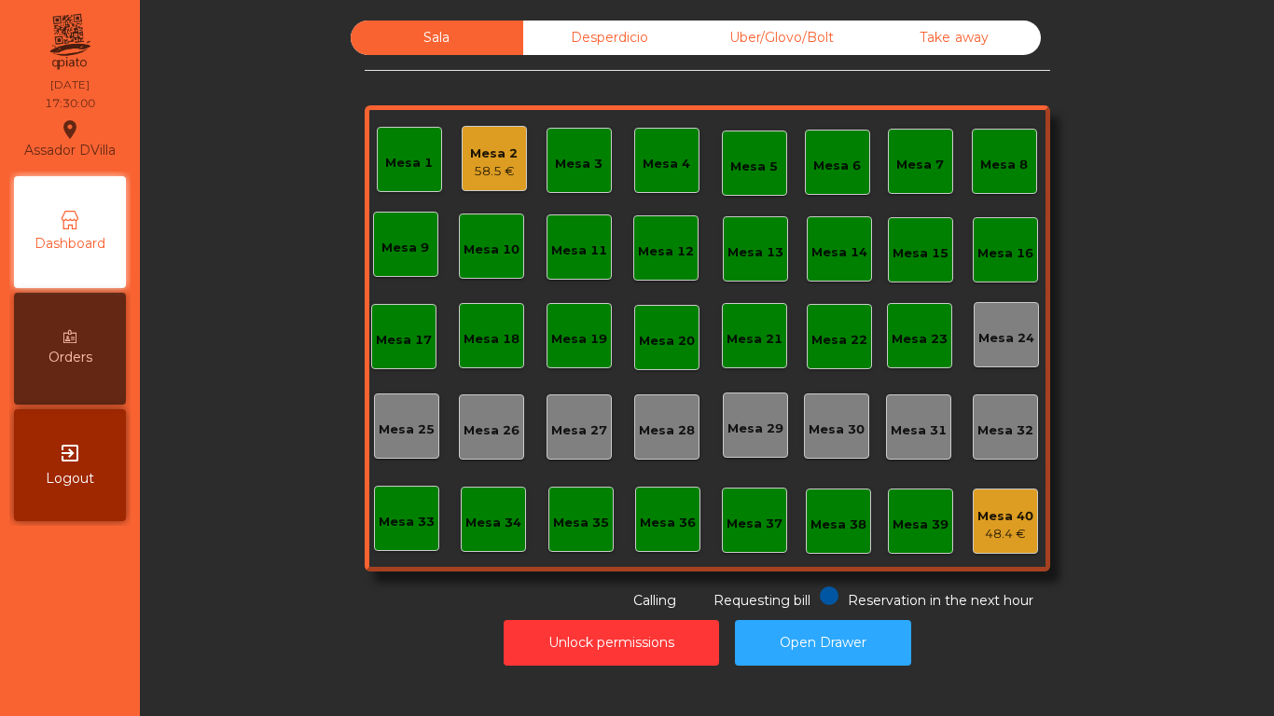
click at [217, 540] on div "Sala Desperdicio Uber/Glovo/Bolt Take away Mesa 1 Mesa 2 58.5 € Mesa 3 Mesa 4 M…" at bounding box center [707, 316] width 1084 height 591
click at [503, 181] on div "Mesa 2 58.5 €" at bounding box center [494, 158] width 65 height 65
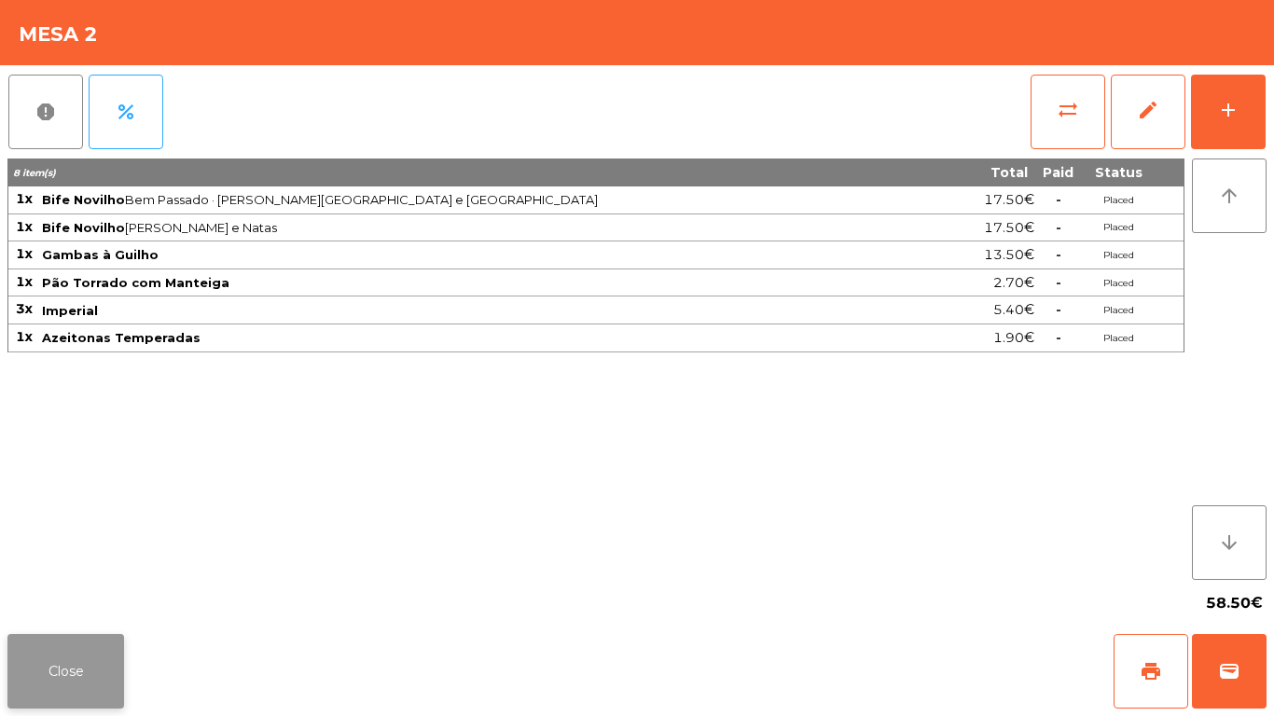
click at [57, 597] on button "Close" at bounding box center [65, 671] width 117 height 75
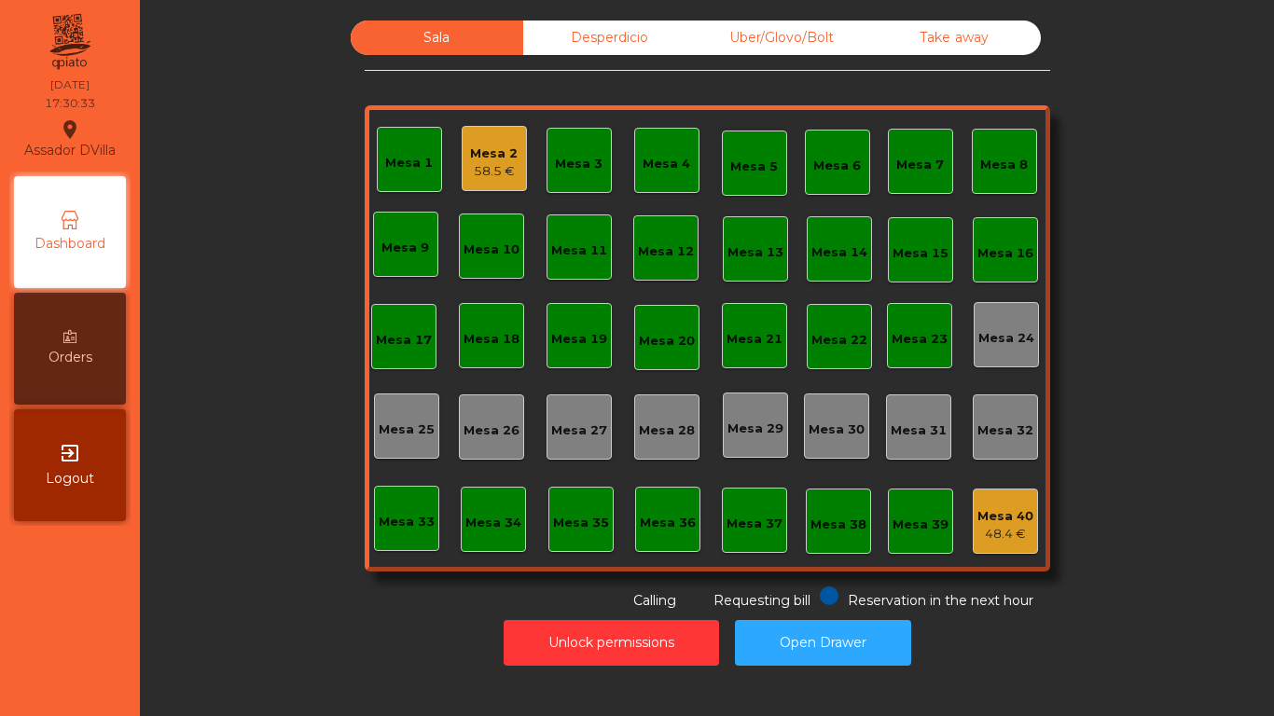
drag, startPoint x: 998, startPoint y: 484, endPoint x: 1001, endPoint y: 502, distance: 17.9
click at [1000, 485] on div "Mesa 1 Mesa 2 58.5 € Mesa 3 Mesa 4 Mesa 5 Mesa 6 Mesa 7 Mesa 8 Mesa 9 Mesa 10 […" at bounding box center [708, 338] width 686 height 466
click at [1005, 510] on div "Mesa 40" at bounding box center [1006, 517] width 56 height 19
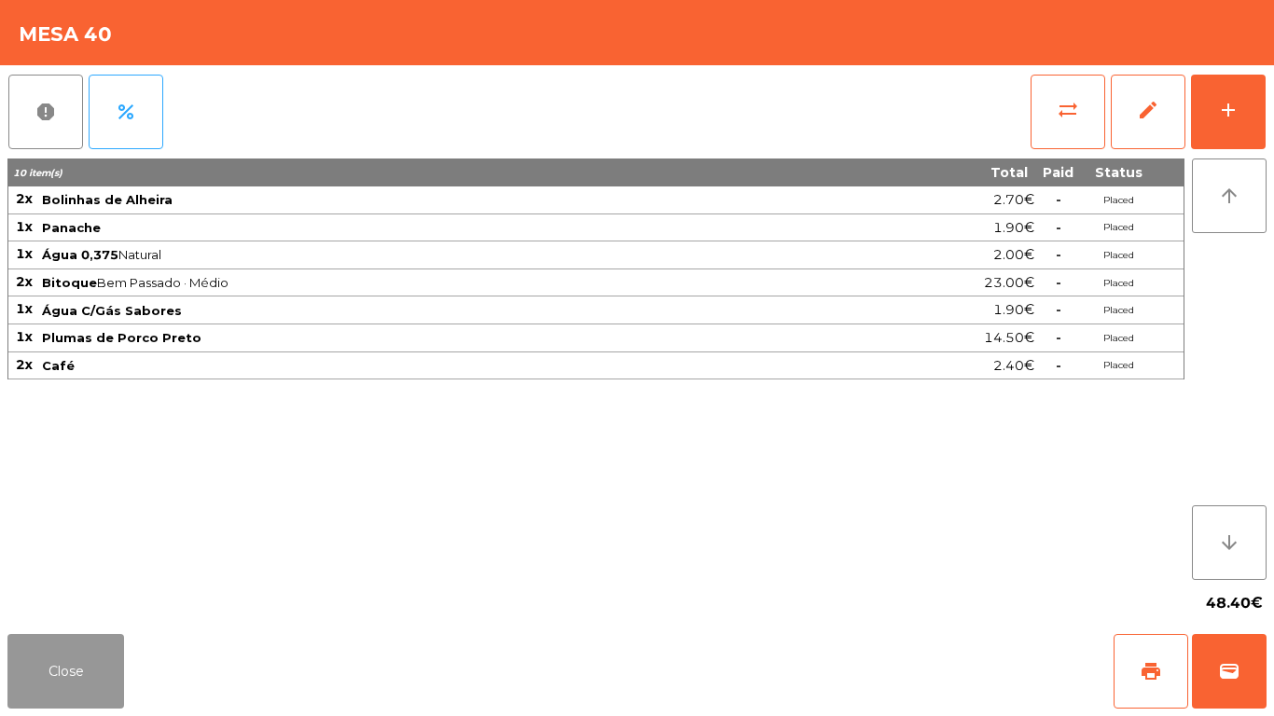
click at [92, 597] on button "Close" at bounding box center [65, 671] width 117 height 75
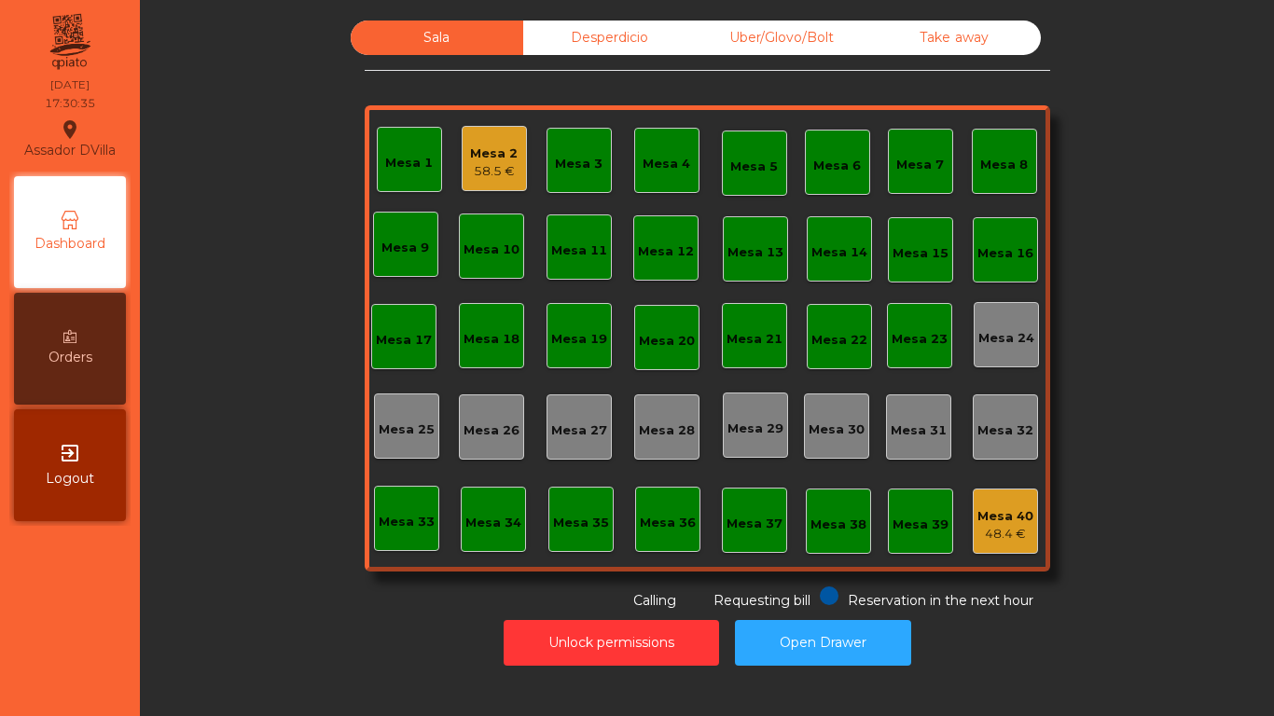
click at [484, 141] on div "Mesa 2 58.5 €" at bounding box center [494, 159] width 48 height 44
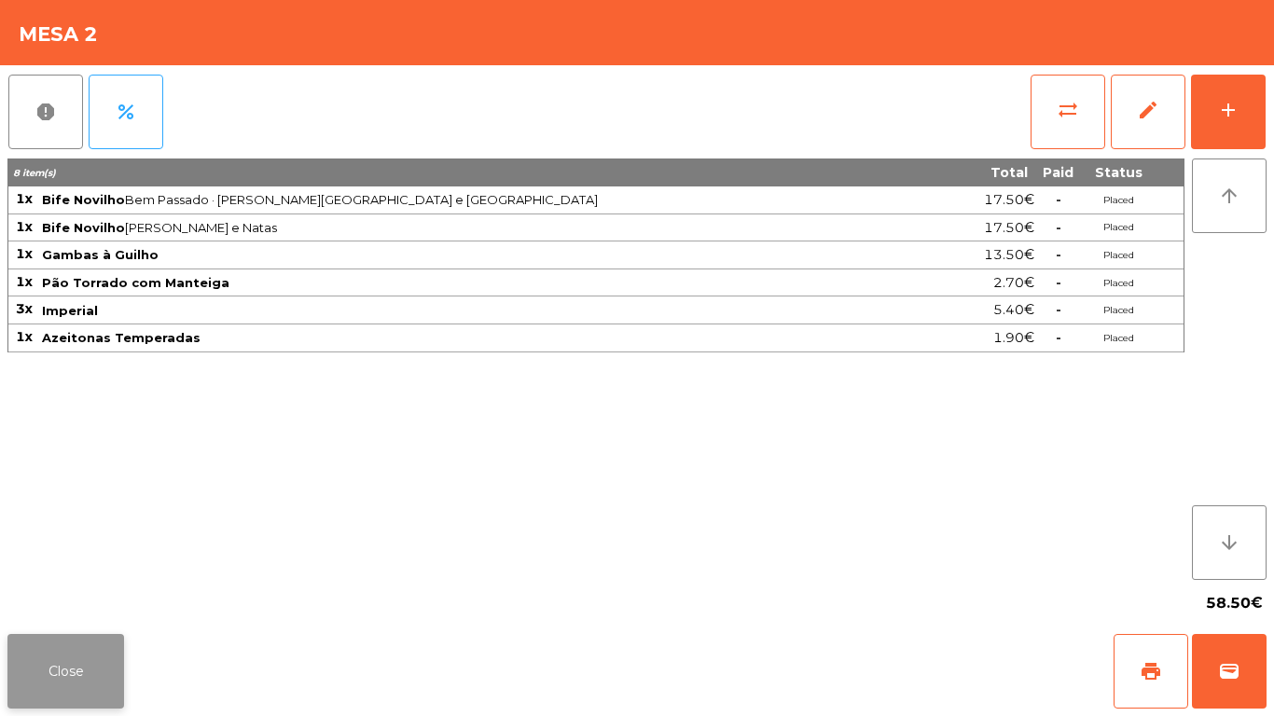
click at [93, 597] on button "Close" at bounding box center [65, 671] width 117 height 75
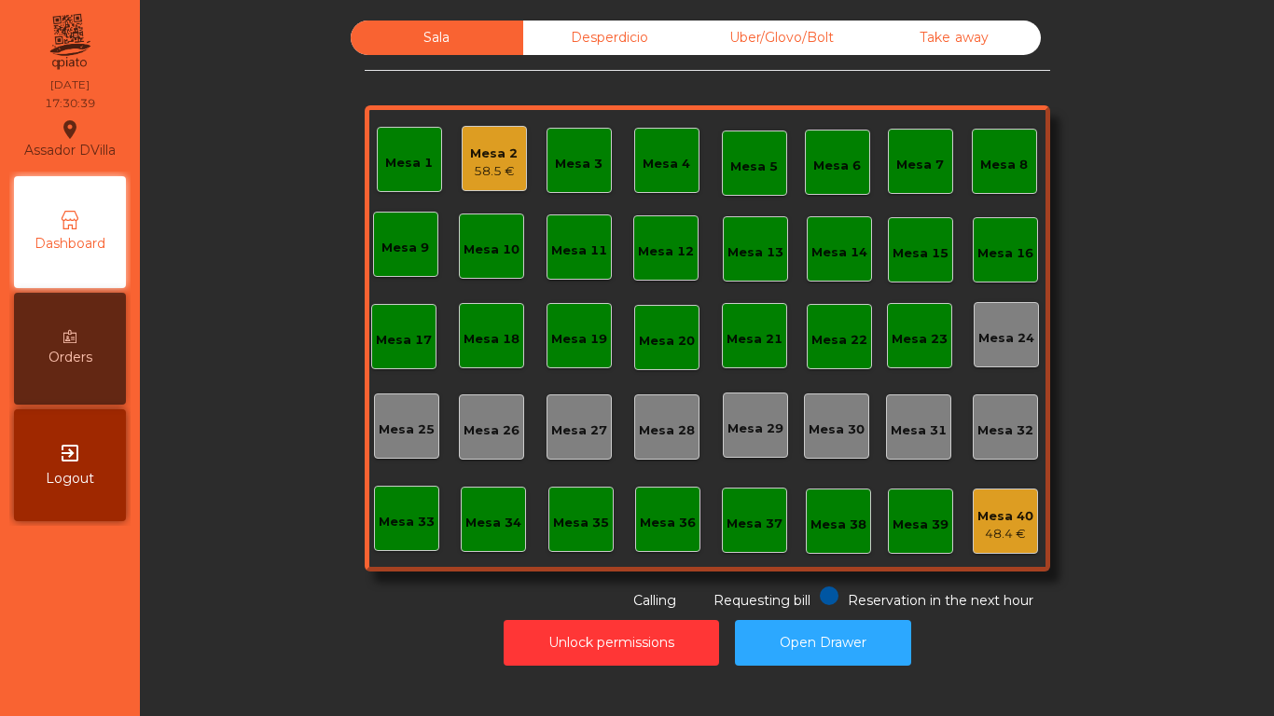
click at [185, 547] on div "Sala Desperdicio Uber/Glovo/Bolt Take away Mesa 1 Mesa 2 58.5 € Mesa 3 Mesa 4 M…" at bounding box center [707, 316] width 1084 height 591
